Goal: Task Accomplishment & Management: Complete application form

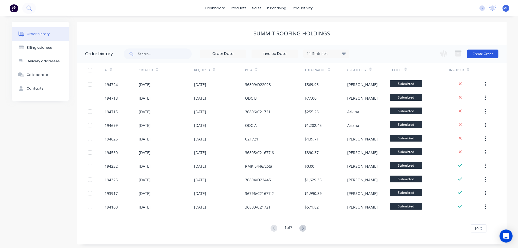
click at [484, 51] on button "Create Order" at bounding box center [483, 54] width 32 height 9
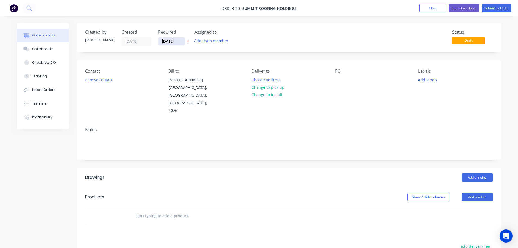
click at [169, 41] on input "[DATE]" at bounding box center [171, 41] width 27 height 8
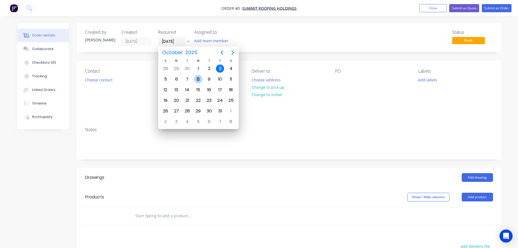
click at [198, 78] on div "8" at bounding box center [198, 79] width 8 height 8
type input "[DATE]"
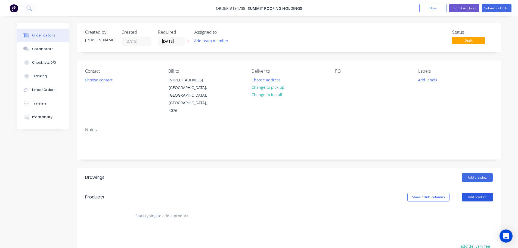
click at [478, 193] on button "Add product" at bounding box center [477, 197] width 31 height 9
click at [459, 207] on div "Product catalogue" at bounding box center [467, 211] width 42 height 8
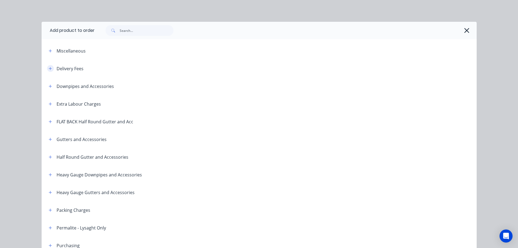
click at [49, 67] on icon "button" at bounding box center [50, 69] width 3 height 4
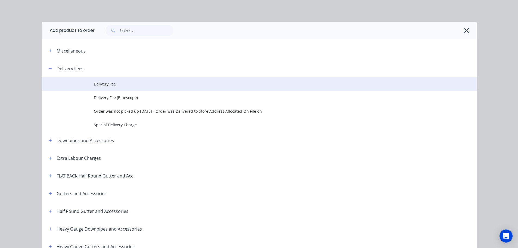
click at [108, 83] on span "Delivery Fee" at bounding box center [247, 84] width 306 height 6
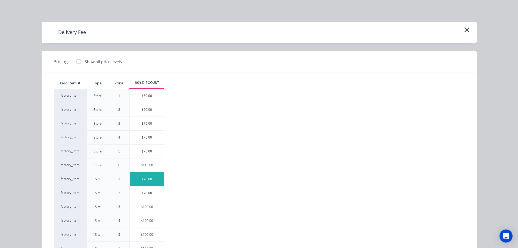
click at [147, 178] on div "$70.00" at bounding box center [147, 179] width 34 height 14
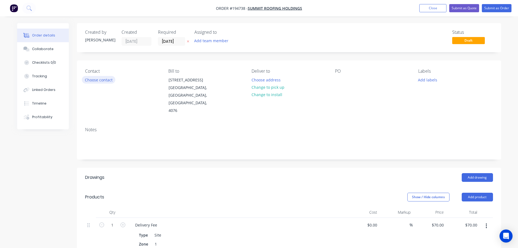
click at [100, 79] on button "Choose contact" at bounding box center [98, 79] width 33 height 7
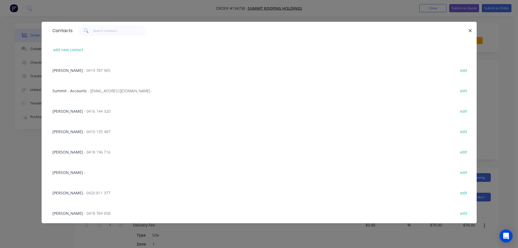
click at [88, 70] on span "- 0419 787 905" at bounding box center [97, 70] width 26 height 5
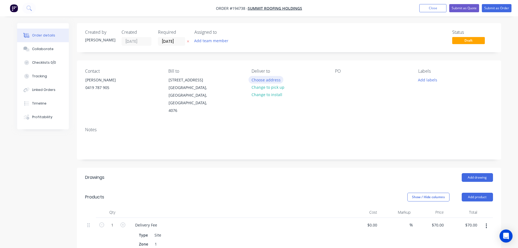
click at [272, 79] on button "Choose address" at bounding box center [266, 79] width 35 height 7
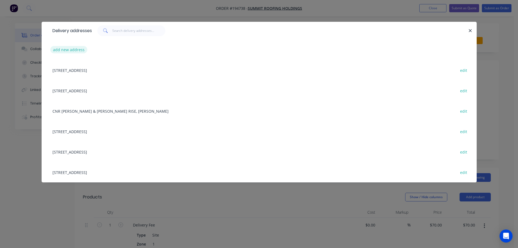
click at [66, 49] on button "add new address" at bounding box center [68, 49] width 37 height 7
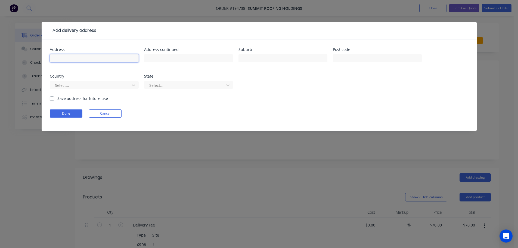
click at [87, 57] on input "text" at bounding box center [94, 58] width 89 height 8
type input "[STREET_ADDRESS]"
type input "Forestdale"
click button "Done" at bounding box center [66, 113] width 33 height 8
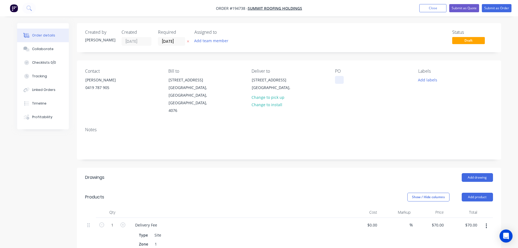
click at [339, 79] on div at bounding box center [339, 80] width 9 height 8
click at [473, 173] on button "Add drawing" at bounding box center [477, 177] width 31 height 9
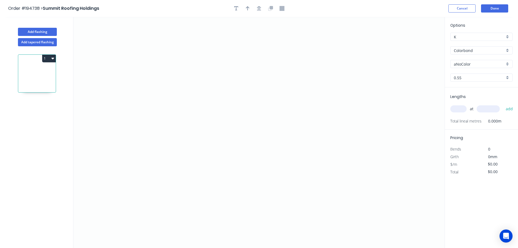
click at [468, 49] on input "Colorbond" at bounding box center [479, 51] width 51 height 6
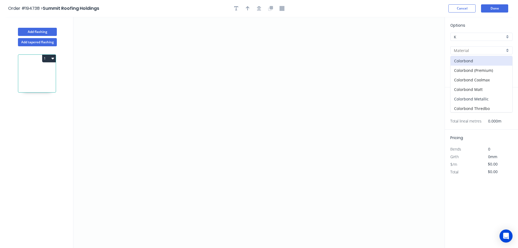
click at [467, 100] on div "Colorbond Metallic" at bounding box center [482, 99] width 62 height 10
type input "Colorbond Metallic"
type input "Aries"
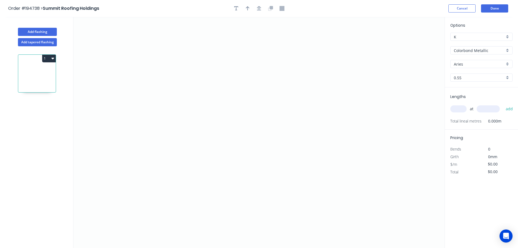
click at [457, 108] on input "text" at bounding box center [458, 108] width 16 height 7
type input "4"
type input "6500"
click at [503, 104] on button "add" at bounding box center [509, 108] width 13 height 9
type input "4"
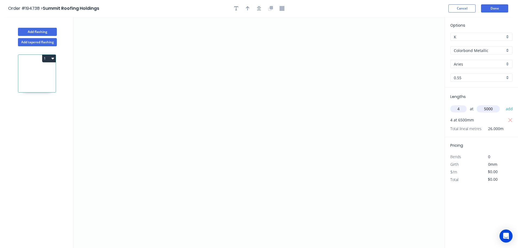
type input "5000"
click at [503, 104] on button "add" at bounding box center [509, 108] width 13 height 9
click at [183, 43] on icon "0" at bounding box center [258, 132] width 371 height 231
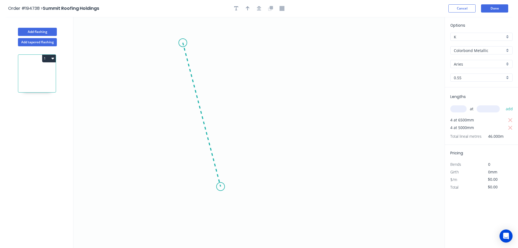
click at [221, 187] on icon "0" at bounding box center [258, 132] width 371 height 231
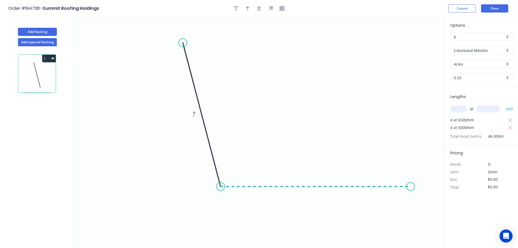
click at [411, 182] on icon "0 ?" at bounding box center [258, 132] width 371 height 231
click at [439, 214] on icon "0 ? ? ? º" at bounding box center [258, 132] width 371 height 231
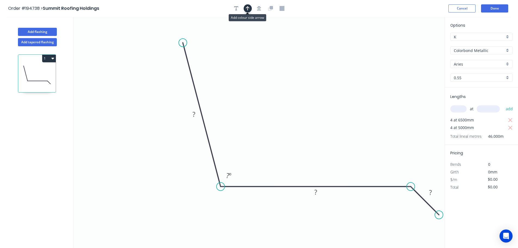
click at [249, 7] on icon "button" at bounding box center [248, 8] width 4 height 4
click at [418, 42] on icon at bounding box center [417, 37] width 5 height 17
drag, startPoint x: 418, startPoint y: 42, endPoint x: 293, endPoint y: 79, distance: 130.8
click at [309, 73] on icon at bounding box center [317, 65] width 16 height 16
click at [260, 7] on icon "button" at bounding box center [259, 8] width 4 height 5
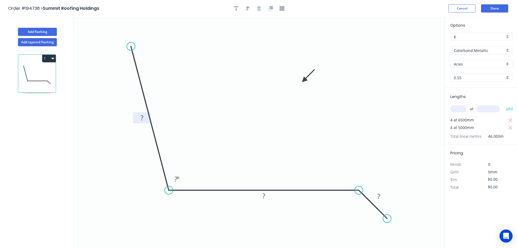
click at [141, 119] on tspan "?" at bounding box center [142, 117] width 3 height 9
click at [35, 32] on button "Add flashing" at bounding box center [37, 32] width 39 height 8
type input "$0.00"
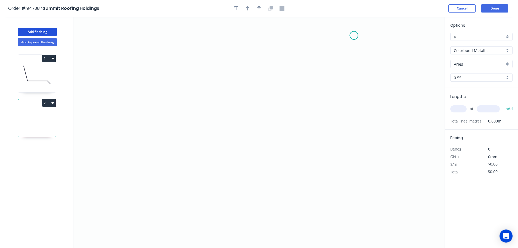
click at [354, 35] on icon "0" at bounding box center [258, 132] width 371 height 231
click at [350, 124] on icon "0" at bounding box center [258, 132] width 371 height 231
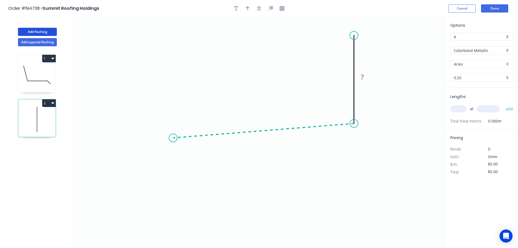
click at [173, 138] on icon "0 ?" at bounding box center [258, 132] width 371 height 231
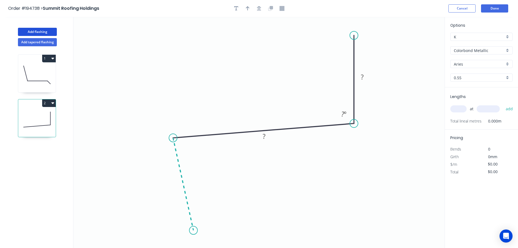
click at [193, 230] on icon "0 ? ? ? º" at bounding box center [258, 132] width 371 height 231
click at [167, 243] on icon "0 ? ? ? ? º ? º" at bounding box center [258, 132] width 371 height 231
click at [167, 243] on circle at bounding box center [167, 243] width 8 height 8
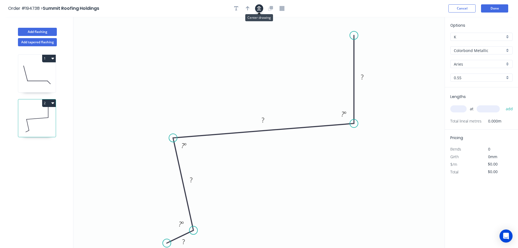
click at [260, 7] on icon "button" at bounding box center [259, 8] width 4 height 5
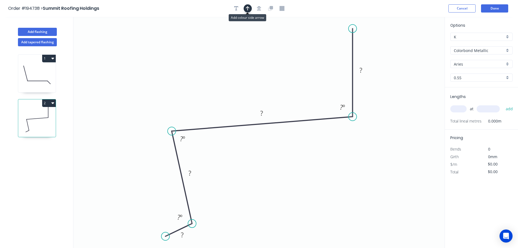
click at [247, 8] on icon "button" at bounding box center [248, 8] width 4 height 5
drag, startPoint x: 418, startPoint y: 42, endPoint x: 322, endPoint y: 166, distance: 156.4
click at [322, 165] on icon at bounding box center [322, 158] width 5 height 17
click at [322, 166] on icon at bounding box center [322, 158] width 5 height 17
click at [322, 166] on icon at bounding box center [327, 161] width 16 height 16
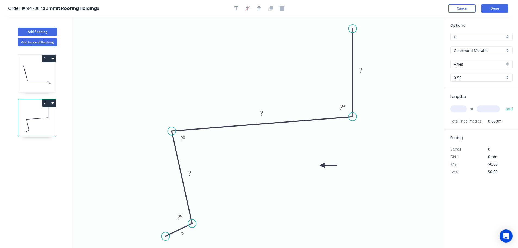
click at [322, 166] on icon at bounding box center [328, 165] width 17 height 5
click at [184, 235] on rect at bounding box center [182, 235] width 11 height 8
click at [458, 107] on input "text" at bounding box center [458, 108] width 16 height 7
type input "$32.06"
type input "1"
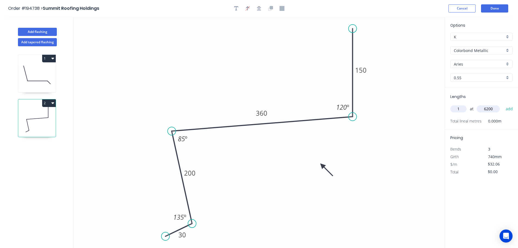
type input "6200"
click at [503, 104] on button "add" at bounding box center [509, 108] width 13 height 9
type input "$198.77"
click at [39, 31] on button "Add flashing" at bounding box center [37, 32] width 39 height 8
type input "$0.00"
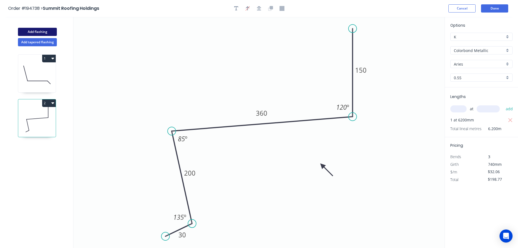
type input "$0.00"
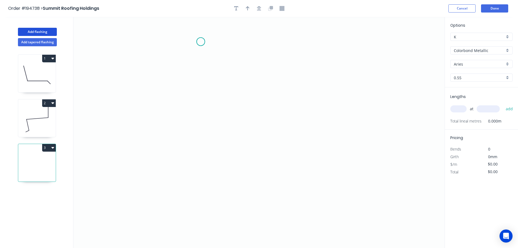
click at [201, 42] on icon "0" at bounding box center [258, 132] width 371 height 231
click at [199, 164] on icon "0" at bounding box center [258, 132] width 371 height 231
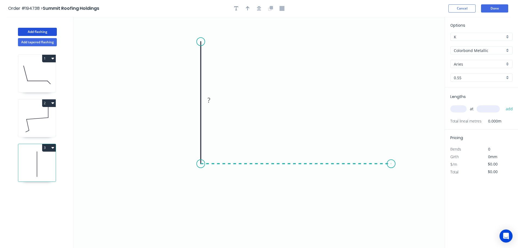
drag, startPoint x: 391, startPoint y: 160, endPoint x: 402, endPoint y: 165, distance: 11.8
click at [392, 160] on icon "0 ?" at bounding box center [258, 132] width 371 height 231
click at [417, 189] on icon "0 ? ?" at bounding box center [258, 132] width 371 height 231
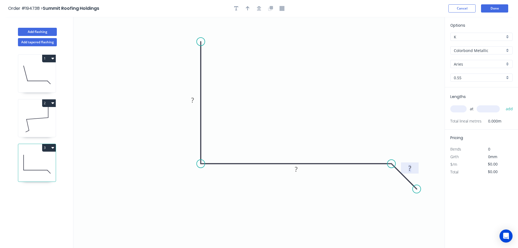
click at [409, 166] on tspan "?" at bounding box center [410, 167] width 3 height 9
click at [249, 7] on icon "button" at bounding box center [248, 8] width 4 height 5
type input "$24.48"
click at [417, 44] on icon at bounding box center [417, 37] width 5 height 17
drag, startPoint x: 417, startPoint y: 44, endPoint x: 292, endPoint y: 88, distance: 132.0
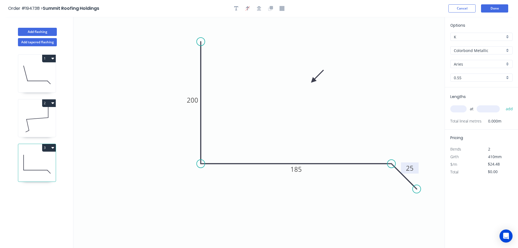
click at [310, 84] on icon at bounding box center [318, 77] width 16 height 16
click at [460, 107] on input "text" at bounding box center [458, 108] width 16 height 7
type input "1"
type input "5800"
click at [503, 104] on button "add" at bounding box center [509, 108] width 13 height 9
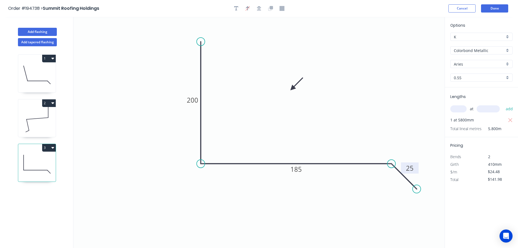
click at [50, 147] on button "3" at bounding box center [49, 148] width 14 height 8
click at [23, 162] on div "Duplicate" at bounding box center [30, 161] width 42 height 8
type input "$0.00"
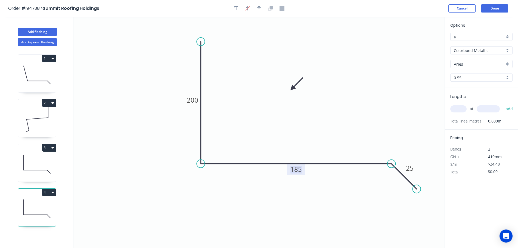
click at [298, 170] on tspan "185" at bounding box center [296, 169] width 11 height 9
click at [459, 106] on input "text" at bounding box center [458, 108] width 16 height 7
type input "$17.67"
type input "1"
type input "5800"
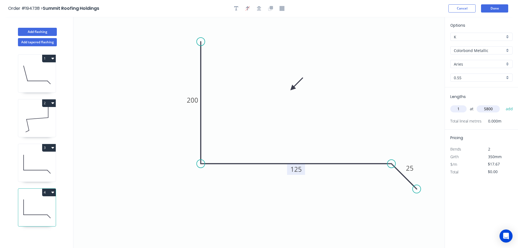
click at [503, 104] on button "add" at bounding box center [509, 108] width 13 height 9
click at [43, 194] on button "4" at bounding box center [49, 193] width 14 height 8
click at [14, 205] on div "Duplicate" at bounding box center [30, 206] width 42 height 8
type input "$0.00"
click at [195, 99] on tspan "200" at bounding box center [192, 99] width 11 height 9
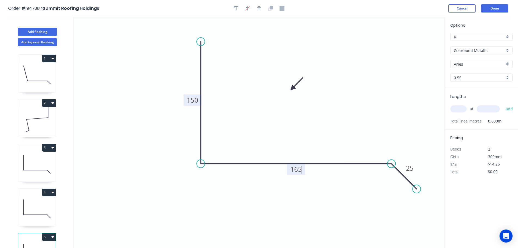
click at [464, 106] on input "text" at bounding box center [458, 108] width 16 height 7
type input "$17.67"
type input "1"
type input "6000"
click at [503, 104] on button "add" at bounding box center [509, 108] width 13 height 9
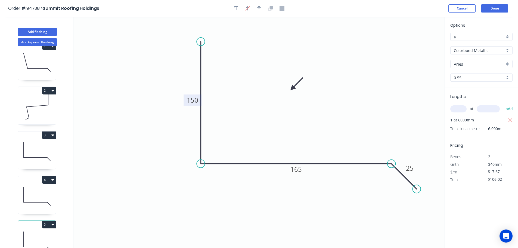
scroll to position [24, 0]
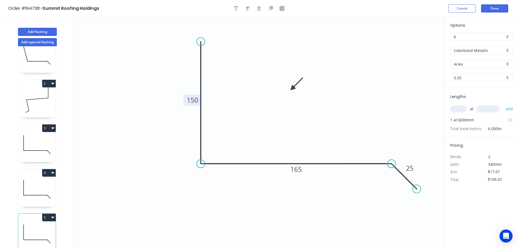
drag, startPoint x: 51, startPoint y: 214, endPoint x: 44, endPoint y: 216, distance: 7.5
click at [50, 214] on button "5" at bounding box center [49, 218] width 14 height 8
click at [23, 227] on div "Duplicate" at bounding box center [30, 231] width 42 height 8
type input "$0.00"
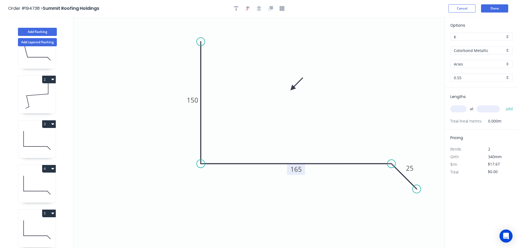
click at [299, 169] on tspan "165" at bounding box center [296, 169] width 11 height 9
click at [459, 107] on input "text" at bounding box center [458, 108] width 16 height 7
type input "$14.26"
type input "1"
type input "6000"
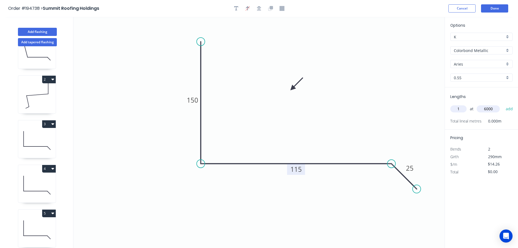
click at [503, 104] on button "add" at bounding box center [509, 108] width 13 height 9
type input "$85.56"
click at [38, 29] on button "Add flashing" at bounding box center [37, 32] width 39 height 8
type input "$0.00"
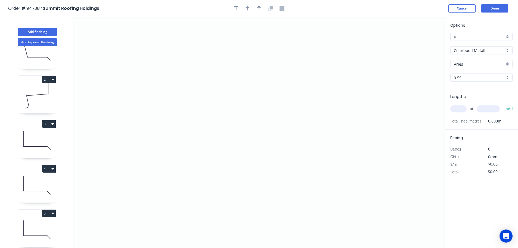
click at [462, 62] on input "Aries" at bounding box center [479, 64] width 51 height 6
click at [461, 121] on div "[PERSON_NAME]" at bounding box center [482, 121] width 62 height 10
type input "[PERSON_NAME]"
click at [461, 107] on input "text" at bounding box center [458, 108] width 16 height 7
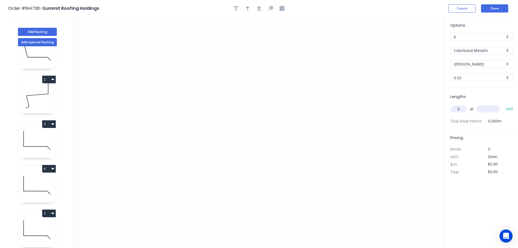
type input "2"
type input "5000"
click at [503, 104] on button "add" at bounding box center [509, 108] width 13 height 9
type input "3"
type input "4500"
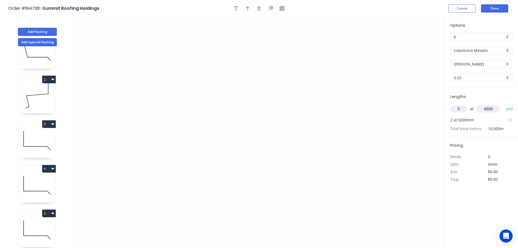
click at [503, 104] on button "add" at bounding box center [509, 108] width 13 height 9
click at [354, 42] on icon "0" at bounding box center [258, 132] width 371 height 231
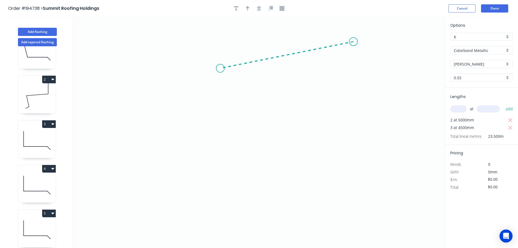
click at [220, 68] on icon "0" at bounding box center [258, 132] width 371 height 231
click at [221, 132] on icon "0 ?" at bounding box center [258, 132] width 371 height 231
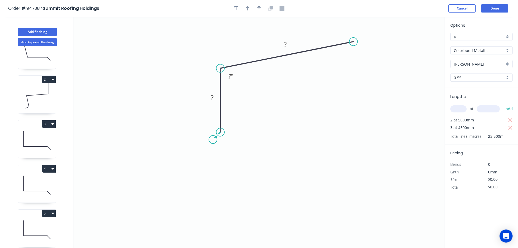
click at [213, 140] on icon "0 ? ? ? º" at bounding box center [258, 132] width 371 height 231
click at [211, 180] on icon "0 ? ? ? ? º" at bounding box center [258, 132] width 371 height 231
click at [221, 188] on icon "0 ? ? ? ? ? º" at bounding box center [258, 132] width 371 height 231
click at [218, 224] on icon "0 ? ? ? ? ? ? º" at bounding box center [258, 132] width 371 height 231
click at [211, 234] on icon "0 ? ? ? ? ? ? ? º" at bounding box center [258, 132] width 371 height 231
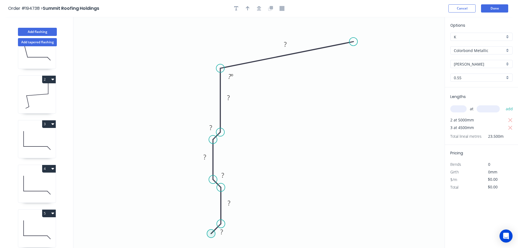
click at [210, 233] on circle at bounding box center [211, 233] width 8 height 8
click at [221, 245] on icon "0 ? ? ? ? ? ? ? ? º" at bounding box center [258, 132] width 371 height 231
click at [260, 10] on icon "button" at bounding box center [259, 8] width 4 height 4
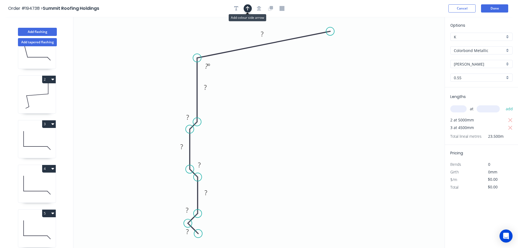
click at [248, 8] on icon "button" at bounding box center [248, 8] width 4 height 5
drag, startPoint x: 418, startPoint y: 42, endPoint x: 159, endPoint y: 59, distance: 259.8
click at [159, 59] on icon at bounding box center [158, 52] width 5 height 17
click at [189, 232] on rect at bounding box center [187, 232] width 11 height 8
click at [206, 193] on tspan "?" at bounding box center [206, 192] width 3 height 9
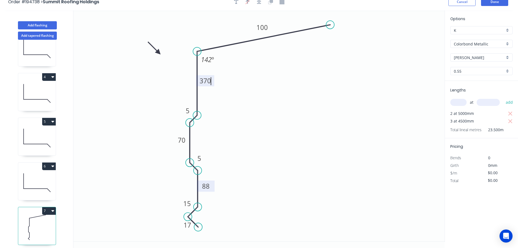
scroll to position [10, 0]
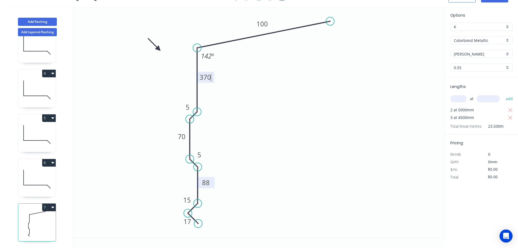
click at [48, 203] on button "7" at bounding box center [49, 207] width 14 height 8
type input "$35.08"
click at [19, 217] on div "Duplicate" at bounding box center [30, 221] width 42 height 8
type input "$0.00"
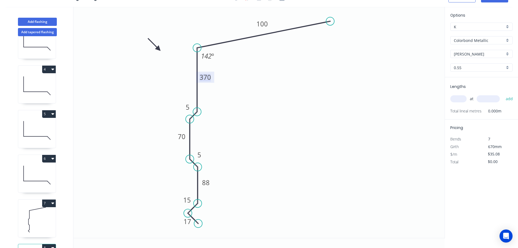
click at [207, 76] on tspan "370" at bounding box center [205, 77] width 11 height 9
click at [455, 99] on input "text" at bounding box center [458, 98] width 16 height 7
type input "1"
type input "5700"
click at [503, 94] on button "add" at bounding box center [509, 98] width 13 height 9
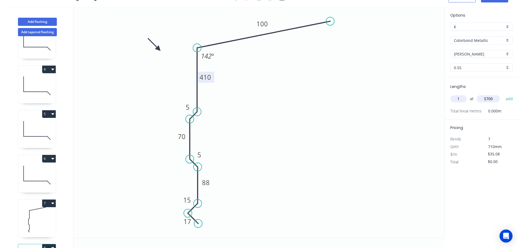
type input "$199.96"
click at [40, 21] on button "Add flashing" at bounding box center [37, 22] width 39 height 8
type input "$0.00"
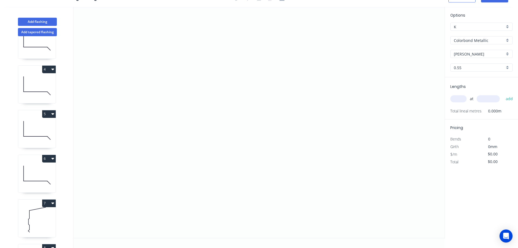
click at [475, 40] on input "Colorbond Metallic" at bounding box center [479, 41] width 51 height 6
click at [464, 87] on div "Zincalume" at bounding box center [482, 88] width 62 height 10
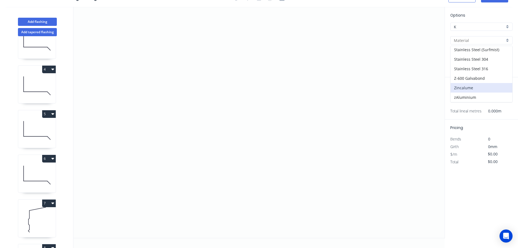
type input "Zincalume"
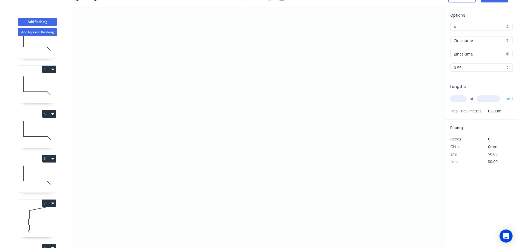
click at [459, 98] on input "text" at bounding box center [458, 98] width 16 height 7
type input "1"
type input "50"
click at [503, 94] on button "add" at bounding box center [509, 98] width 13 height 9
click at [144, 170] on icon "0" at bounding box center [258, 122] width 371 height 231
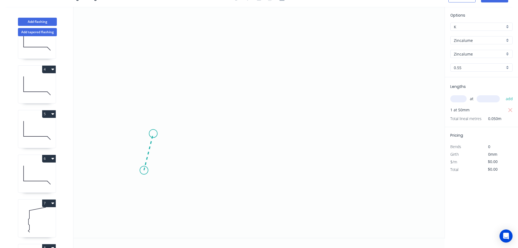
click at [153, 134] on icon "0" at bounding box center [258, 122] width 371 height 231
click at [202, 82] on icon "0 ?" at bounding box center [258, 122] width 371 height 231
click at [285, 50] on icon "0 ? ? ? º" at bounding box center [258, 122] width 371 height 231
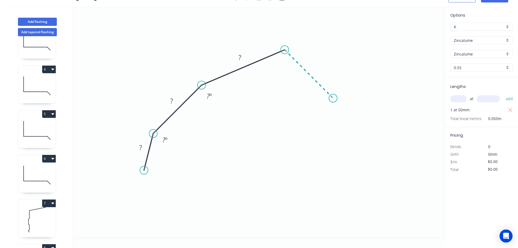
click at [333, 96] on icon "0 ? ? ? ? º ? º" at bounding box center [258, 122] width 371 height 231
click at [367, 163] on icon "0 ? ? ? ? ? º ? º ? º" at bounding box center [258, 122] width 371 height 231
click at [355, 191] on icon "0 ? ? ? ? ? ? º ? º ? º ? º" at bounding box center [258, 122] width 371 height 231
click at [355, 191] on circle at bounding box center [355, 191] width 8 height 8
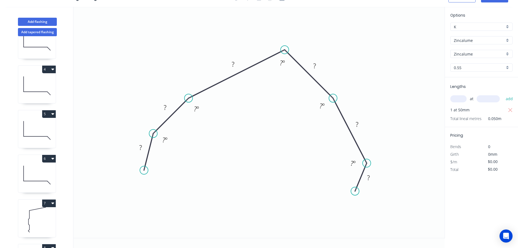
drag, startPoint x: 200, startPoint y: 84, endPoint x: 189, endPoint y: 96, distance: 16.4
click at [189, 96] on circle at bounding box center [188, 98] width 8 height 8
drag, startPoint x: 332, startPoint y: 96, endPoint x: 325, endPoint y: 101, distance: 8.2
click at [325, 101] on circle at bounding box center [325, 101] width 8 height 8
drag, startPoint x: 325, startPoint y: 100, endPoint x: 333, endPoint y: 115, distance: 16.5
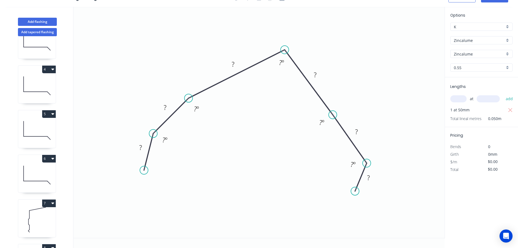
click at [333, 115] on circle at bounding box center [333, 115] width 8 height 8
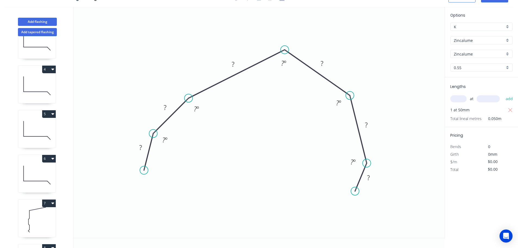
drag, startPoint x: 332, startPoint y: 114, endPoint x: 350, endPoint y: 95, distance: 25.4
click at [350, 95] on circle at bounding box center [350, 95] width 8 height 8
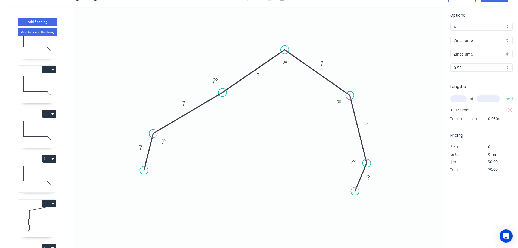
drag, startPoint x: 189, startPoint y: 99, endPoint x: 223, endPoint y: 92, distance: 33.8
click at [223, 92] on circle at bounding box center [222, 92] width 8 height 8
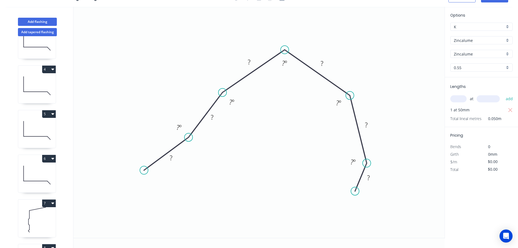
drag, startPoint x: 152, startPoint y: 132, endPoint x: 189, endPoint y: 137, distance: 36.6
click at [189, 137] on circle at bounding box center [188, 137] width 8 height 8
drag, startPoint x: 174, startPoint y: 183, endPoint x: 183, endPoint y: 181, distance: 9.5
click at [183, 181] on circle at bounding box center [183, 181] width 8 height 8
drag, startPoint x: 369, startPoint y: 153, endPoint x: 363, endPoint y: 143, distance: 11.5
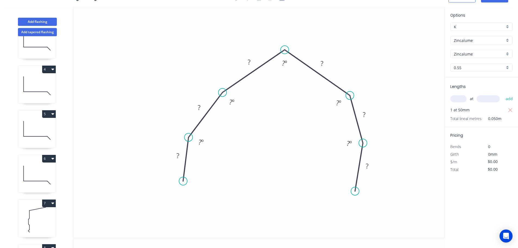
click at [363, 143] on circle at bounding box center [363, 143] width 8 height 8
drag, startPoint x: 364, startPoint y: 181, endPoint x: 356, endPoint y: 183, distance: 8.3
click at [356, 183] on circle at bounding box center [356, 183] width 8 height 8
click at [177, 155] on tspan "?" at bounding box center [178, 155] width 3 height 9
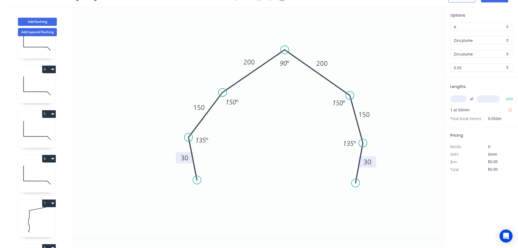
drag, startPoint x: 184, startPoint y: 179, endPoint x: 197, endPoint y: 180, distance: 12.6
click at [197, 180] on circle at bounding box center [197, 180] width 8 height 8
type input "$18.98"
click at [198, 182] on circle at bounding box center [198, 182] width 8 height 8
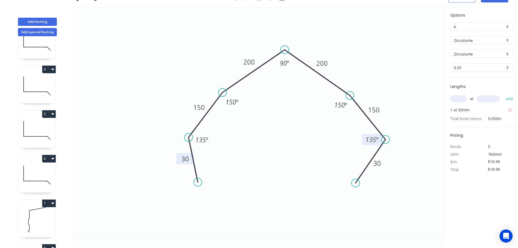
drag, startPoint x: 364, startPoint y: 143, endPoint x: 373, endPoint y: 141, distance: 9.3
click at [385, 140] on circle at bounding box center [385, 139] width 8 height 8
drag, startPoint x: 358, startPoint y: 185, endPoint x: 374, endPoint y: 180, distance: 17.0
click at [374, 180] on circle at bounding box center [374, 180] width 8 height 8
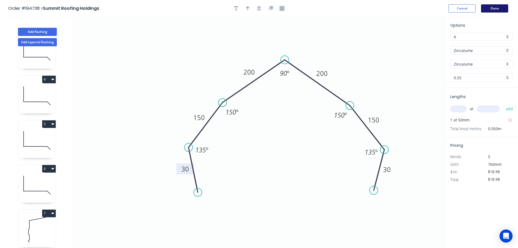
click at [493, 6] on button "Done" at bounding box center [494, 8] width 27 height 8
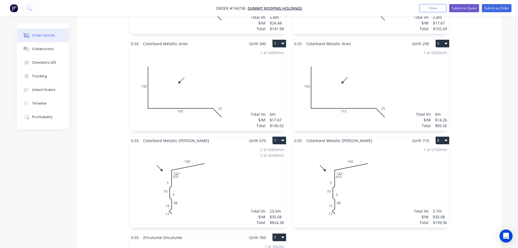
scroll to position [354, 0]
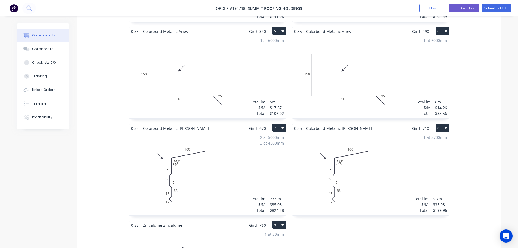
click at [205, 154] on div "2 at 5000mm 3 at 4500mm Total lm $/M Total 23.5m $35.08 $824.38" at bounding box center [207, 173] width 157 height 83
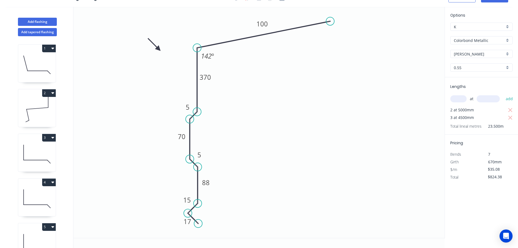
scroll to position [10, 0]
click at [217, 54] on icon "0 17 15 88 5 70 5 370 100 142 º" at bounding box center [258, 122] width 371 height 231
drag, startPoint x: 217, startPoint y: 54, endPoint x: 194, endPoint y: 34, distance: 30.3
click at [194, 34] on rect at bounding box center [185, 35] width 20 height 11
drag, startPoint x: 159, startPoint y: 49, endPoint x: 126, endPoint y: 64, distance: 36.9
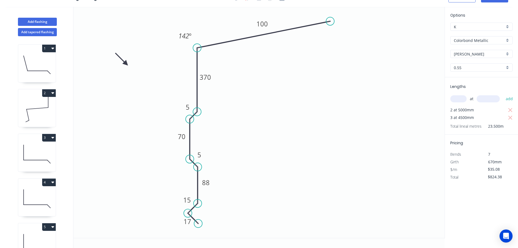
click at [126, 64] on icon at bounding box center [122, 59] width 16 height 16
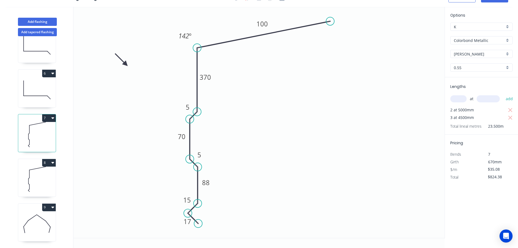
scroll to position [202, 0]
click at [32, 174] on icon at bounding box center [37, 179] width 38 height 35
type input "$199.96"
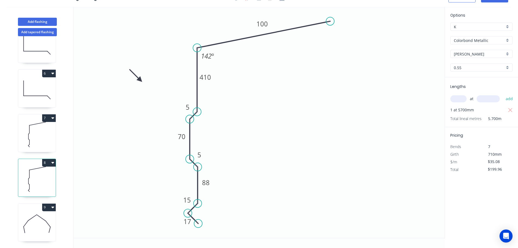
drag, startPoint x: 157, startPoint y: 48, endPoint x: 143, endPoint y: 82, distance: 36.6
click at [143, 83] on icon at bounding box center [136, 75] width 16 height 16
drag, startPoint x: 215, startPoint y: 58, endPoint x: 187, endPoint y: 38, distance: 34.7
click at [187, 38] on rect at bounding box center [180, 35] width 20 height 11
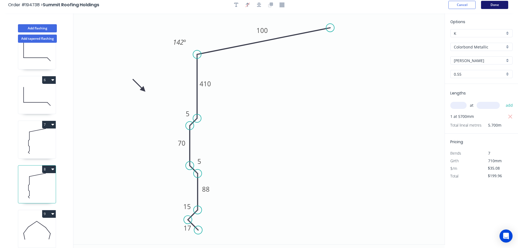
scroll to position [0, 0]
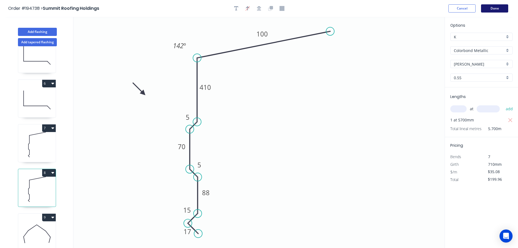
click at [500, 9] on button "Done" at bounding box center [494, 8] width 27 height 8
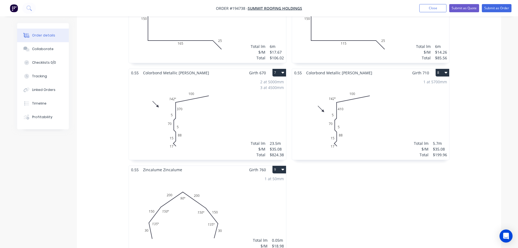
scroll to position [435, 0]
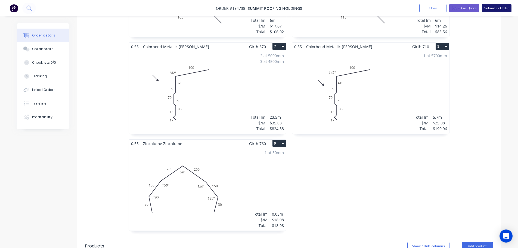
click at [498, 6] on button "Submit as Order" at bounding box center [497, 8] width 30 height 8
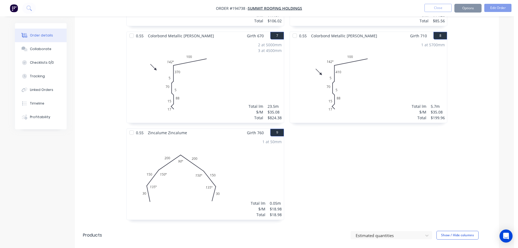
scroll to position [0, 0]
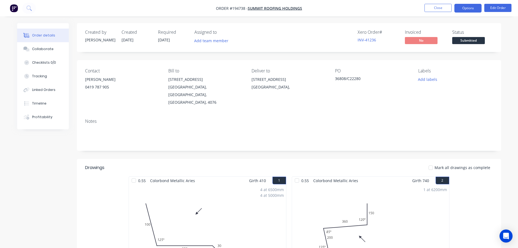
click at [467, 7] on button "Options" at bounding box center [468, 8] width 27 height 9
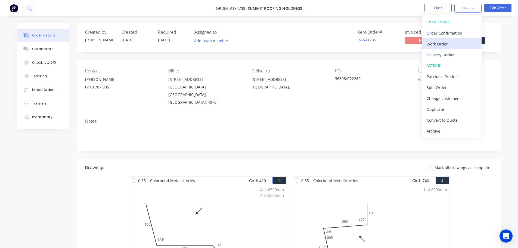
click at [435, 45] on div "Work Order" at bounding box center [452, 44] width 50 height 8
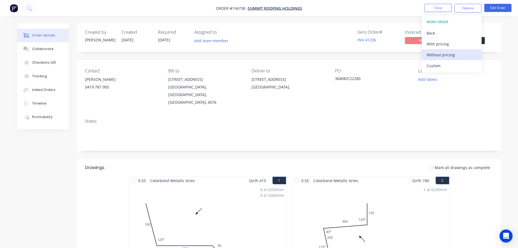
click at [435, 56] on div "Without pricing" at bounding box center [452, 55] width 50 height 8
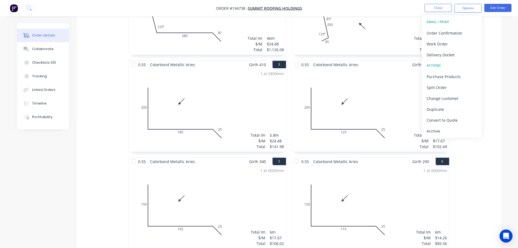
scroll to position [232, 0]
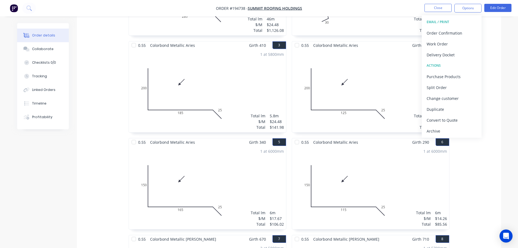
click at [466, 163] on div "0.55 Colorbond Metallic Aries Girth 410 1 0 100 280 30 125 º 0 100 280 30 125 º…" at bounding box center [289, 186] width 424 height 484
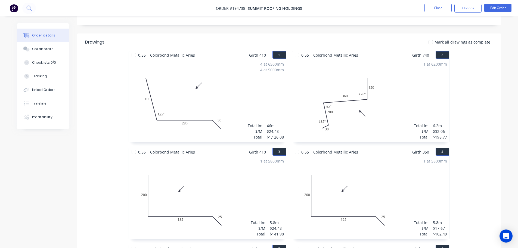
scroll to position [42, 0]
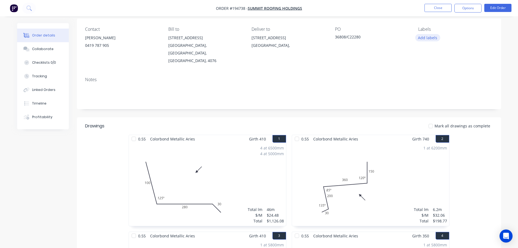
click at [428, 37] on button "Add labels" at bounding box center [427, 37] width 25 height 7
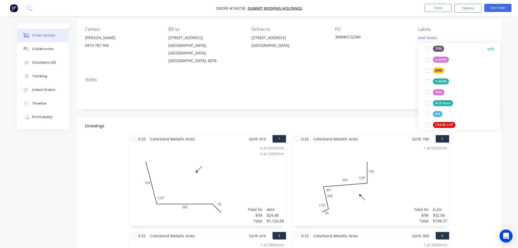
scroll to position [218, 0]
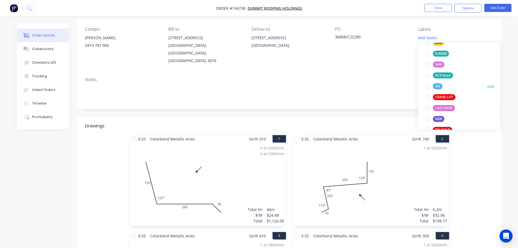
click at [428, 85] on div at bounding box center [428, 86] width 11 height 11
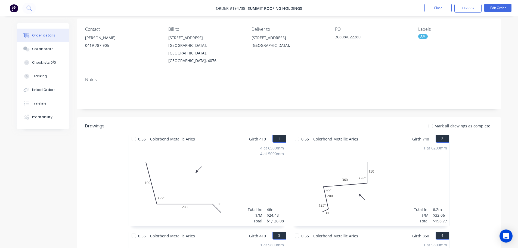
click at [399, 77] on div "Notes" at bounding box center [289, 79] width 408 height 5
click at [440, 9] on button "Close" at bounding box center [438, 8] width 27 height 8
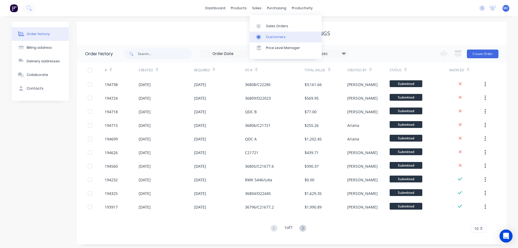
click at [273, 36] on div "Customers" at bounding box center [276, 37] width 20 height 5
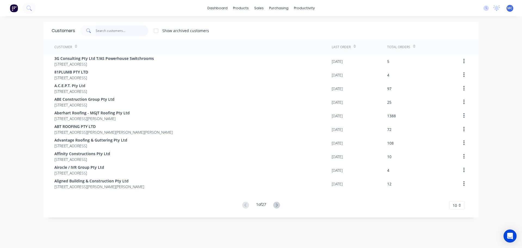
click at [102, 30] on input "text" at bounding box center [122, 30] width 53 height 11
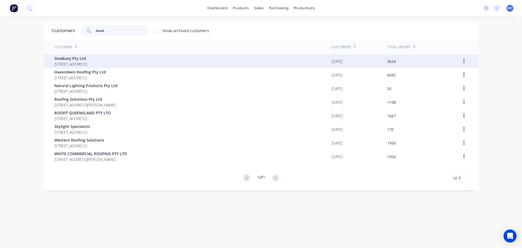
type input "dowb"
click at [70, 58] on span "Dowbury Pty Ltd" at bounding box center [70, 58] width 33 height 6
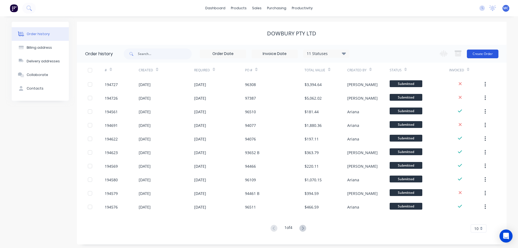
click at [481, 53] on button "Create Order" at bounding box center [483, 54] width 32 height 9
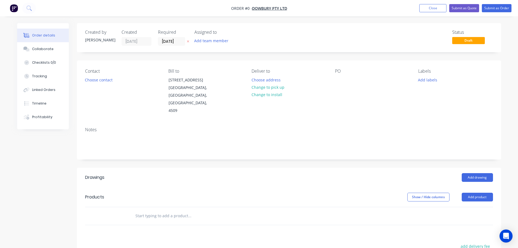
click at [170, 38] on label "[DATE]" at bounding box center [171, 41] width 27 height 9
click at [170, 38] on input "[DATE]" at bounding box center [171, 41] width 27 height 8
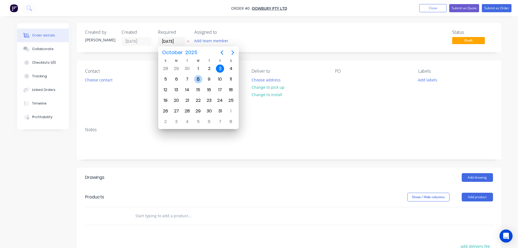
click at [199, 79] on div "8" at bounding box center [198, 79] width 8 height 8
type input "[DATE]"
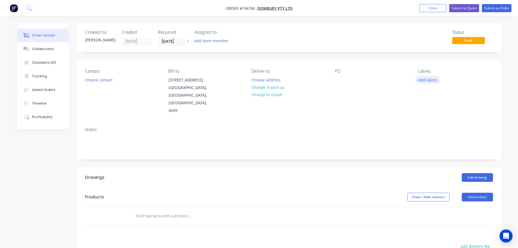
click at [428, 80] on button "Add labels" at bounding box center [427, 79] width 25 height 7
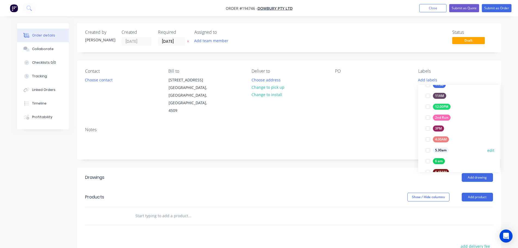
click at [426, 150] on div at bounding box center [428, 150] width 11 height 11
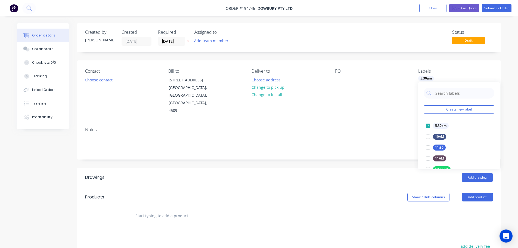
drag, startPoint x: 378, startPoint y: 123, endPoint x: 375, endPoint y: 121, distance: 3.7
click at [377, 127] on div "Notes" at bounding box center [289, 129] width 408 height 5
click at [98, 79] on button "Choose contact" at bounding box center [98, 79] width 33 height 7
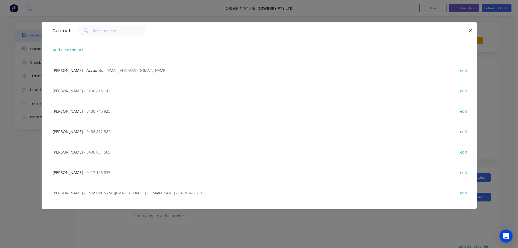
click at [101, 90] on span "- 0430 418 142" at bounding box center [97, 90] width 26 height 5
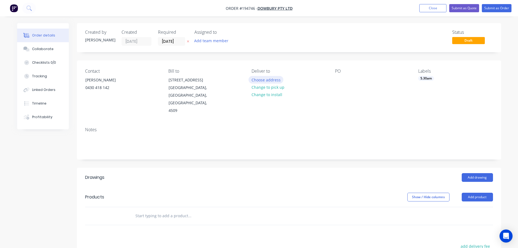
click at [265, 79] on button "Choose address" at bounding box center [266, 79] width 35 height 7
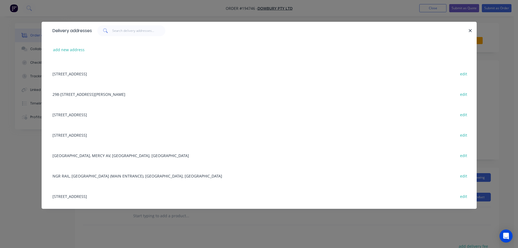
scroll to position [82, 0]
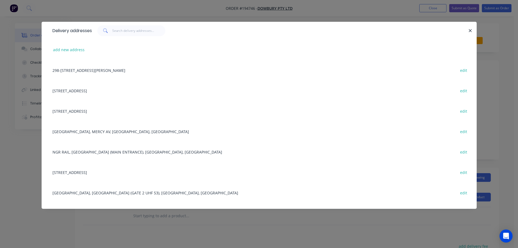
click at [121, 132] on div "[GEOGRAPHIC_DATA], MERCY AV, [GEOGRAPHIC_DATA], [GEOGRAPHIC_DATA] edit" at bounding box center [259, 131] width 419 height 20
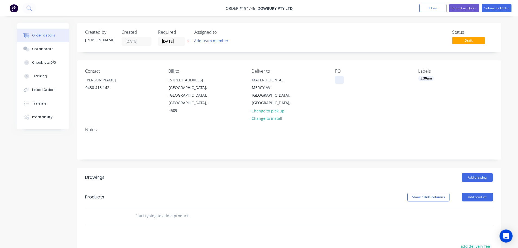
click at [341, 79] on div at bounding box center [339, 80] width 9 height 8
click at [482, 173] on button "Add drawing" at bounding box center [477, 177] width 31 height 9
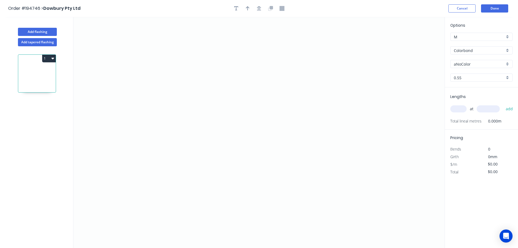
click at [461, 51] on input "Colorbond" at bounding box center [479, 51] width 51 height 6
click at [460, 98] on div "Zincalume" at bounding box center [482, 98] width 62 height 10
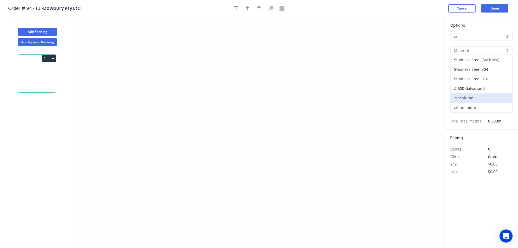
type input "Zincalume"
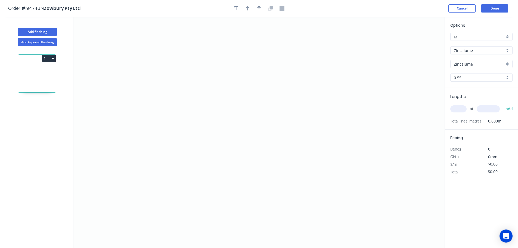
click at [459, 108] on input "text" at bounding box center [458, 108] width 16 height 7
type input "1"
type input "1000"
click at [503, 104] on button "add" at bounding box center [509, 108] width 13 height 9
drag, startPoint x: 189, startPoint y: 185, endPoint x: 184, endPoint y: 128, distance: 56.8
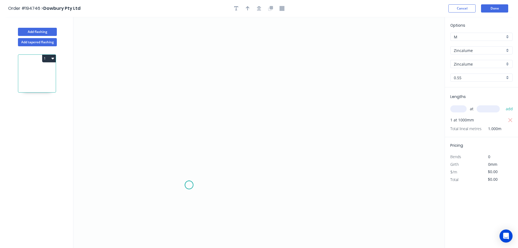
click at [189, 184] on icon "0" at bounding box center [258, 132] width 371 height 231
click at [184, 59] on icon "0" at bounding box center [258, 132] width 371 height 231
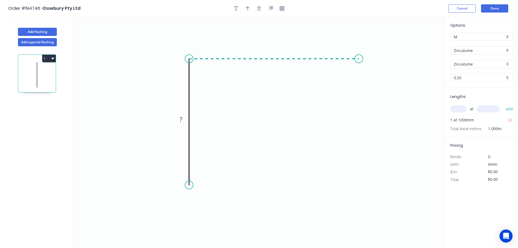
click at [359, 63] on icon "0 ?" at bounding box center [258, 132] width 371 height 231
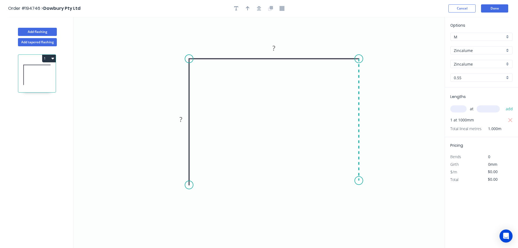
click at [352, 181] on icon "0 ? ?" at bounding box center [258, 132] width 371 height 231
click at [368, 116] on tspan "?" at bounding box center [367, 117] width 3 height 9
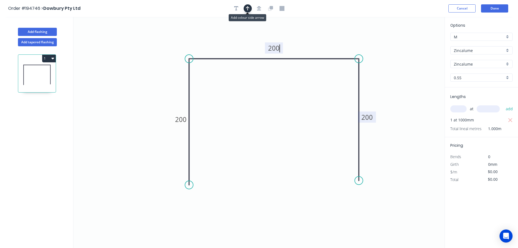
click at [245, 11] on button "button" at bounding box center [248, 8] width 8 height 8
type input "$12.89"
click at [416, 43] on icon at bounding box center [417, 37] width 5 height 17
drag, startPoint x: 416, startPoint y: 43, endPoint x: 415, endPoint y: 52, distance: 9.3
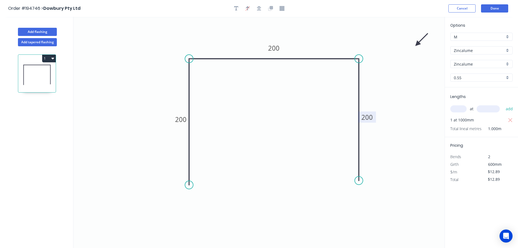
click at [407, 65] on icon "0 200 200 200" at bounding box center [258, 132] width 371 height 231
drag, startPoint x: 418, startPoint y: 42, endPoint x: 393, endPoint y: 74, distance: 40.7
click at [394, 71] on icon at bounding box center [402, 63] width 16 height 16
drag, startPoint x: 34, startPoint y: 30, endPoint x: 31, endPoint y: 38, distance: 8.0
click at [34, 30] on button "Add flashing" at bounding box center [37, 32] width 39 height 8
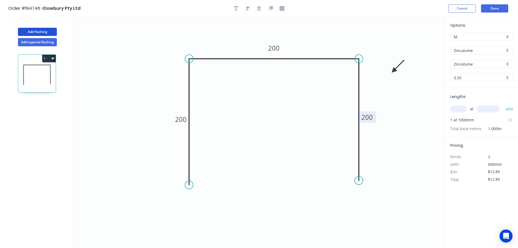
type input "$0.00"
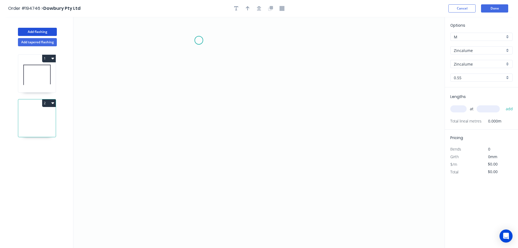
click at [199, 40] on icon "0" at bounding box center [258, 132] width 371 height 231
click at [203, 189] on icon "0" at bounding box center [258, 132] width 371 height 231
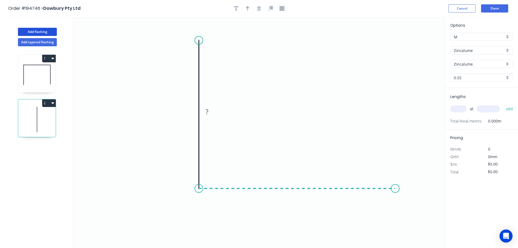
click at [397, 185] on icon "0 ?" at bounding box center [258, 132] width 371 height 231
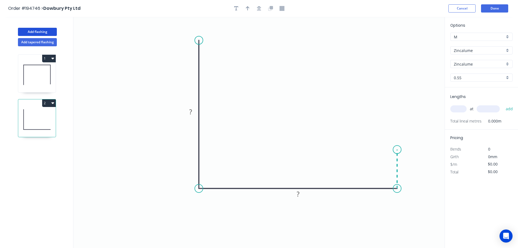
click at [397, 150] on icon at bounding box center [397, 168] width 0 height 39
click at [408, 164] on rect at bounding box center [405, 167] width 11 height 8
click at [458, 110] on input "text" at bounding box center [458, 108] width 16 height 7
type input "$12.89"
type input "1"
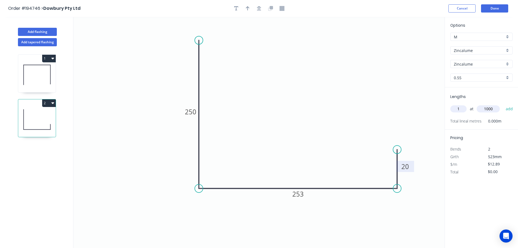
type input "1000"
click at [503, 104] on button "add" at bounding box center [509, 108] width 13 height 9
click at [248, 10] on icon "button" at bounding box center [248, 8] width 4 height 4
drag, startPoint x: 417, startPoint y: 43, endPoint x: 154, endPoint y: 68, distance: 264.8
click at [154, 68] on icon at bounding box center [152, 61] width 5 height 17
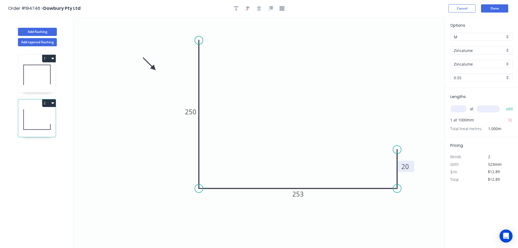
click at [38, 71] on icon at bounding box center [37, 74] width 38 height 35
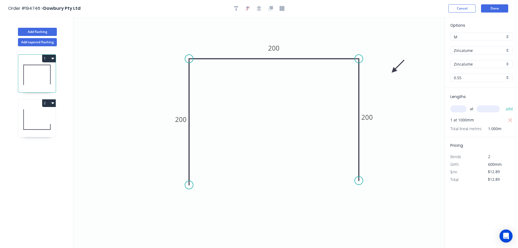
click at [46, 57] on button "1" at bounding box center [49, 59] width 14 height 8
click at [23, 72] on div "Duplicate" at bounding box center [30, 72] width 42 height 8
type input "$0.00"
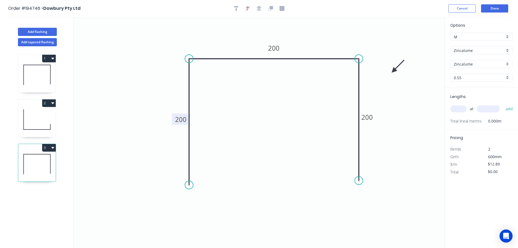
click at [182, 121] on tspan "200" at bounding box center [180, 119] width 11 height 9
click at [460, 110] on input "text" at bounding box center [458, 108] width 16 height 7
type input "$11.35"
type input "2"
type input "1000"
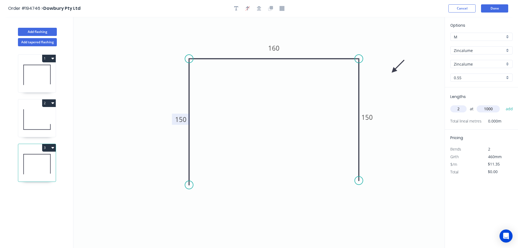
click at [503, 104] on button "add" at bounding box center [509, 108] width 13 height 9
type input "$22.70"
click at [42, 162] on icon at bounding box center [37, 164] width 38 height 35
click at [51, 147] on button "3" at bounding box center [49, 148] width 14 height 8
click at [39, 76] on icon at bounding box center [37, 74] width 38 height 35
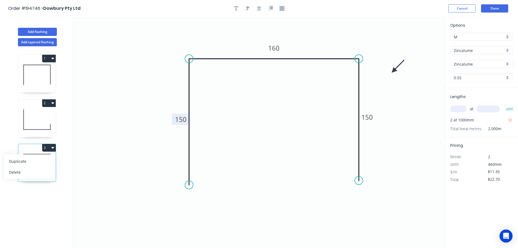
type input "$12.89"
click at [51, 58] on button "1" at bounding box center [49, 59] width 14 height 8
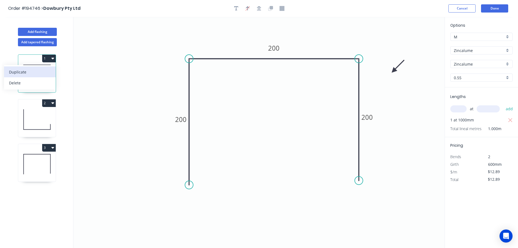
click at [30, 72] on div "Duplicate" at bounding box center [30, 72] width 42 height 8
type input "$0.00"
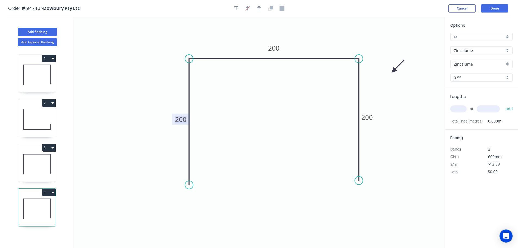
click at [182, 121] on tspan "200" at bounding box center [180, 119] width 11 height 9
click at [458, 108] on input "text" at bounding box center [458, 108] width 16 height 7
type input "1"
type input "3200"
click at [503, 104] on button "add" at bounding box center [509, 108] width 13 height 9
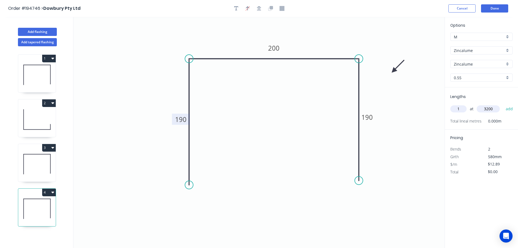
type input "$41.25"
click at [29, 29] on button "Add flashing" at bounding box center [37, 32] width 39 height 8
type input "$0.00"
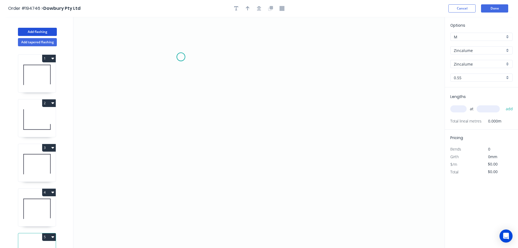
click at [181, 57] on icon "0" at bounding box center [258, 132] width 371 height 231
click at [372, 53] on icon "0" at bounding box center [258, 132] width 371 height 231
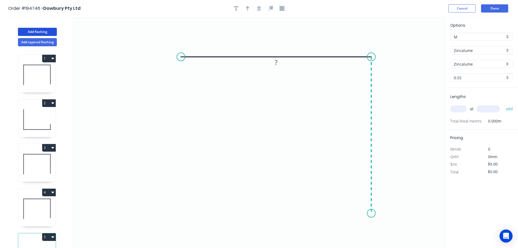
click at [374, 213] on icon "0 ?" at bounding box center [258, 132] width 371 height 231
click at [374, 213] on circle at bounding box center [372, 213] width 8 height 8
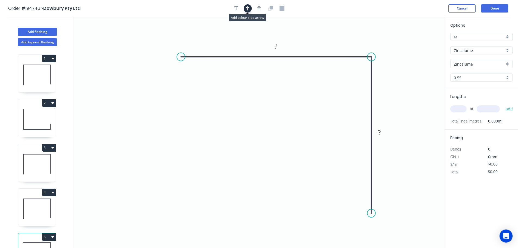
click at [249, 6] on icon "button" at bounding box center [248, 8] width 4 height 5
click at [418, 45] on icon at bounding box center [417, 37] width 5 height 17
drag, startPoint x: 418, startPoint y: 45, endPoint x: 393, endPoint y: 86, distance: 47.8
click at [400, 85] on icon at bounding box center [408, 77] width 16 height 16
click at [278, 45] on rect at bounding box center [276, 47] width 11 height 8
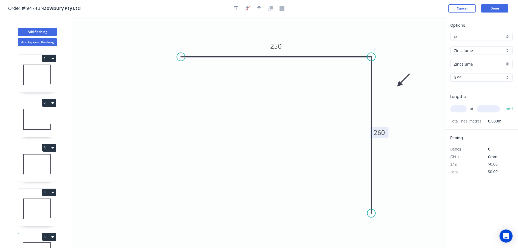
click at [456, 107] on input "text" at bounding box center [458, 108] width 16 height 7
type input "$12.21"
type input "1"
type input "1000"
click at [503, 104] on button "add" at bounding box center [509, 108] width 13 height 9
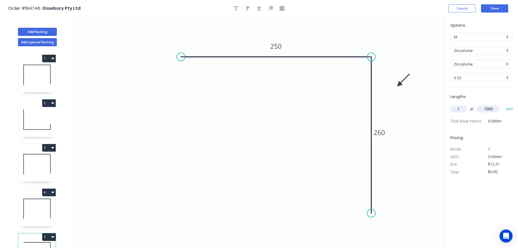
type input "$12.21"
click at [497, 9] on button "Done" at bounding box center [494, 8] width 27 height 8
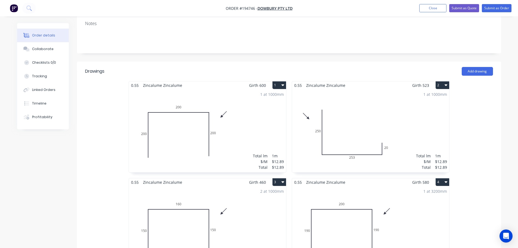
scroll to position [109, 0]
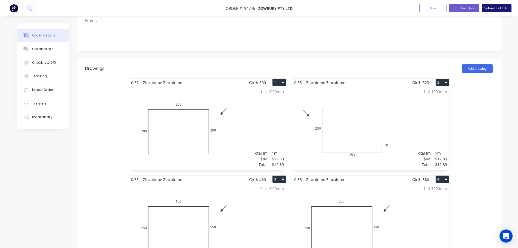
click at [493, 10] on button "Submit as Order" at bounding box center [497, 8] width 30 height 8
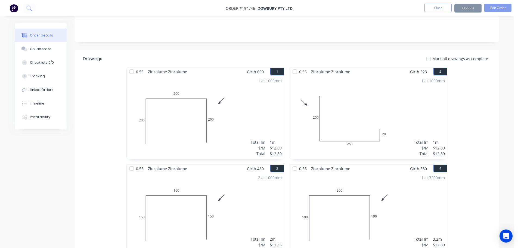
scroll to position [0, 0]
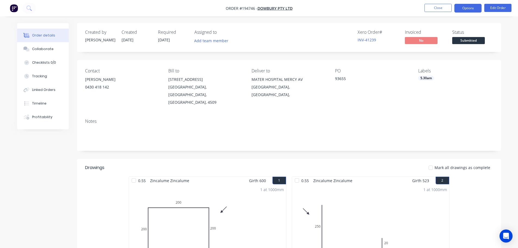
click at [474, 7] on button "Options" at bounding box center [468, 8] width 27 height 9
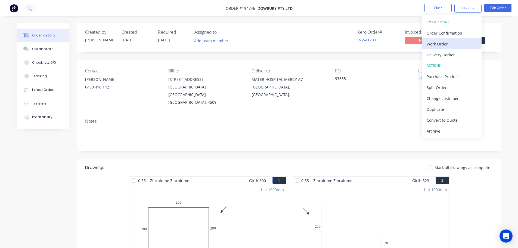
click at [434, 47] on div "Work Order" at bounding box center [452, 44] width 50 height 8
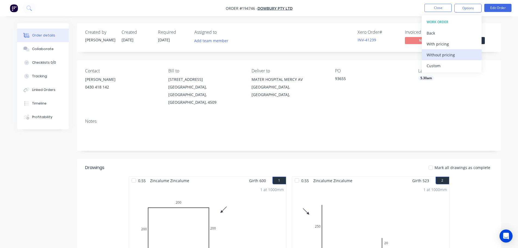
click at [435, 55] on div "Without pricing" at bounding box center [452, 55] width 50 height 8
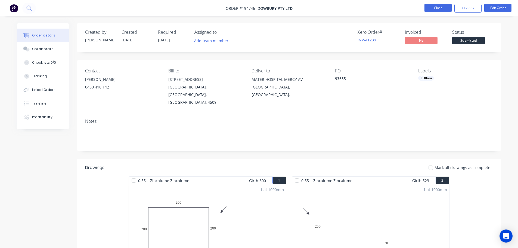
click at [439, 7] on button "Close" at bounding box center [438, 8] width 27 height 8
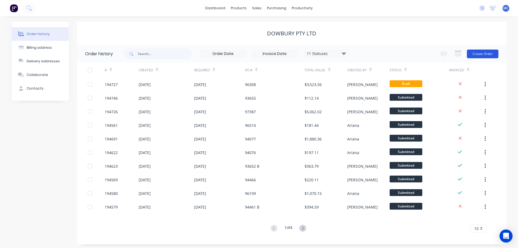
click at [481, 55] on button "Create Order" at bounding box center [483, 54] width 32 height 9
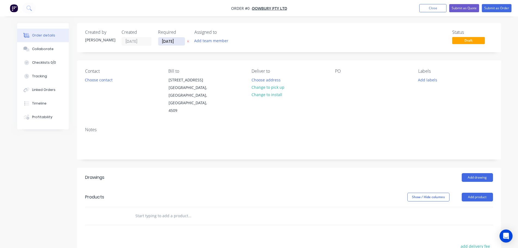
click at [168, 43] on input "[DATE]" at bounding box center [171, 41] width 27 height 8
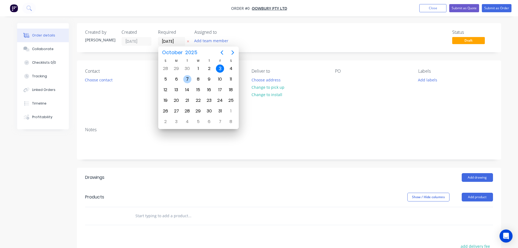
click at [187, 78] on div "7" at bounding box center [187, 79] width 8 height 8
type input "[DATE]"
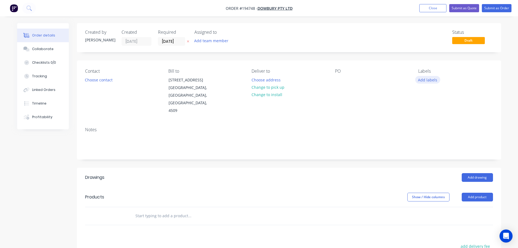
click at [431, 81] on button "Add labels" at bounding box center [427, 79] width 25 height 7
click at [427, 111] on div at bounding box center [428, 112] width 11 height 11
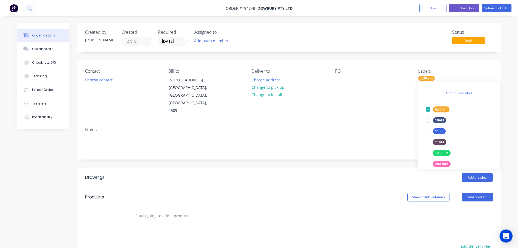
drag, startPoint x: 389, startPoint y: 107, endPoint x: 362, endPoint y: 103, distance: 27.8
click at [389, 107] on div "Contact Choose contact [PERSON_NAME] to [STREET_ADDRESS] Deliver to Choose addr…" at bounding box center [289, 91] width 424 height 62
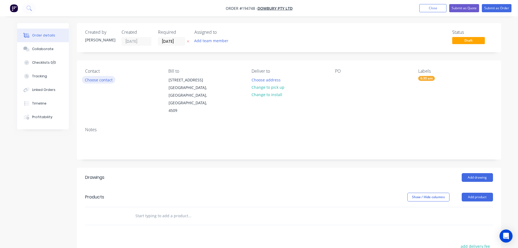
click at [91, 79] on button "Choose contact" at bounding box center [98, 79] width 33 height 7
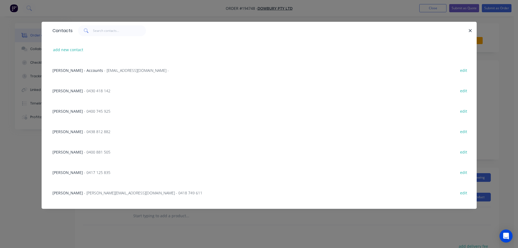
click at [88, 153] on span "- 0400 881 505" at bounding box center [97, 151] width 26 height 5
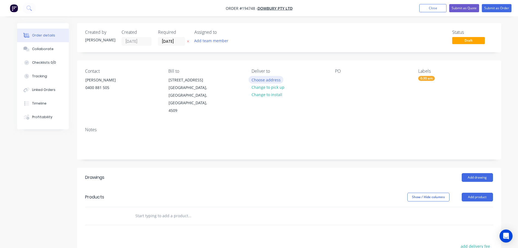
click at [264, 78] on button "Choose address" at bounding box center [266, 79] width 35 height 7
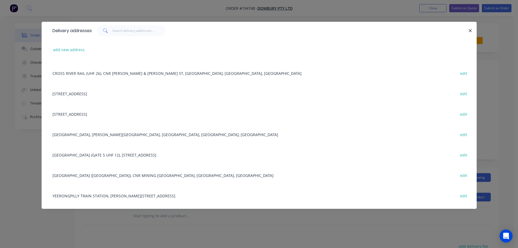
scroll to position [462, 0]
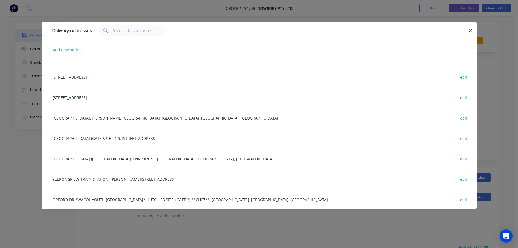
click at [121, 139] on div "[GEOGRAPHIC_DATA] (GATE 5 UHF 12), [GEOGRAPHIC_DATA] [GEOGRAPHIC_DATA], [GEOGRA…" at bounding box center [259, 138] width 419 height 20
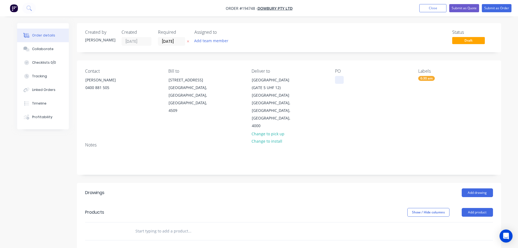
click at [341, 80] on div at bounding box center [339, 80] width 9 height 8
click at [477, 188] on button "Add drawing" at bounding box center [477, 192] width 31 height 9
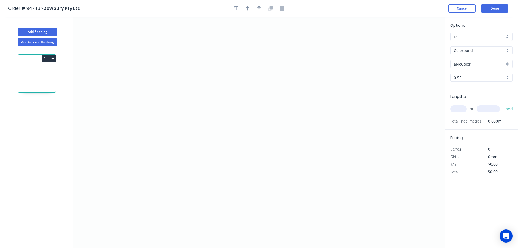
click at [466, 64] on input "aNoColor" at bounding box center [479, 64] width 51 height 6
click at [463, 88] on div "Ironstone" at bounding box center [482, 88] width 62 height 10
type input "Ironstone"
click at [460, 108] on input "text" at bounding box center [458, 108] width 16 height 7
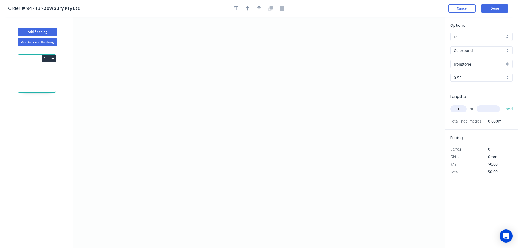
type input "1"
type input "1500"
click at [503, 104] on button "add" at bounding box center [509, 108] width 13 height 9
click at [300, 32] on icon "0" at bounding box center [258, 132] width 371 height 231
click at [298, 131] on icon "0" at bounding box center [258, 132] width 371 height 231
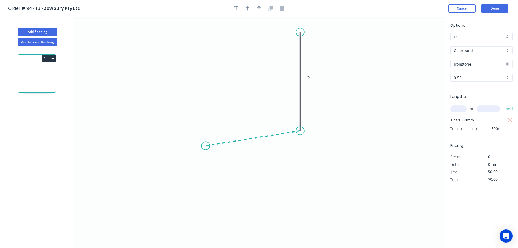
click at [206, 146] on icon "0 ?" at bounding box center [258, 132] width 371 height 231
click at [210, 236] on icon "0 ? ? ? º" at bounding box center [258, 132] width 371 height 231
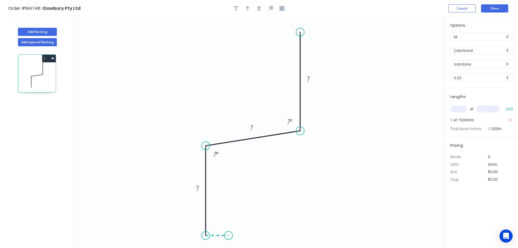
click at [229, 235] on icon at bounding box center [217, 235] width 23 height 0
click at [229, 236] on circle at bounding box center [228, 235] width 8 height 8
click at [218, 241] on tspan "?" at bounding box center [217, 240] width 3 height 9
click at [246, 7] on icon "button" at bounding box center [248, 8] width 4 height 5
type input "$13.09"
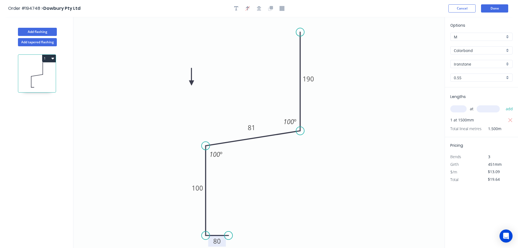
drag, startPoint x: 418, startPoint y: 43, endPoint x: 192, endPoint y: 83, distance: 230.1
click at [192, 83] on icon at bounding box center [191, 76] width 5 height 17
click at [49, 59] on button "1" at bounding box center [49, 59] width 14 height 8
click at [25, 72] on div "Duplicate" at bounding box center [30, 72] width 42 height 8
type input "$0.00"
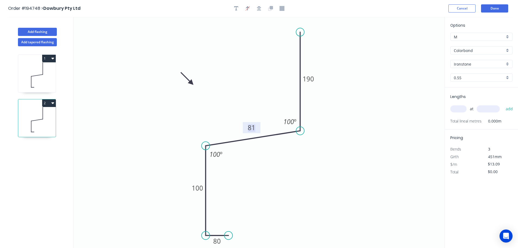
click at [252, 126] on tspan "81" at bounding box center [252, 127] width 8 height 9
click at [462, 108] on input "text" at bounding box center [458, 108] width 16 height 7
type input "1"
type input "1500"
click at [503, 104] on button "add" at bounding box center [509, 108] width 13 height 9
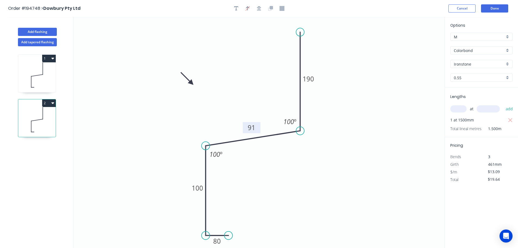
click at [47, 105] on button "2" at bounding box center [49, 103] width 14 height 8
click at [18, 118] on div "Duplicate" at bounding box center [30, 117] width 42 height 8
type input "$0.00"
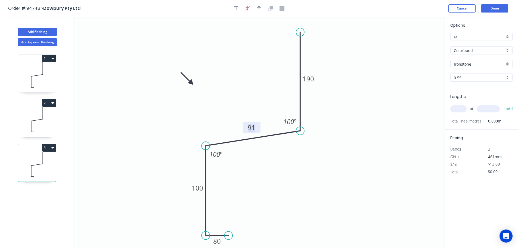
click at [252, 127] on tspan "91" at bounding box center [252, 127] width 8 height 9
click at [458, 109] on input "text" at bounding box center [458, 108] width 16 height 7
type input "1"
type input "2000"
click at [503, 104] on button "add" at bounding box center [509, 108] width 13 height 9
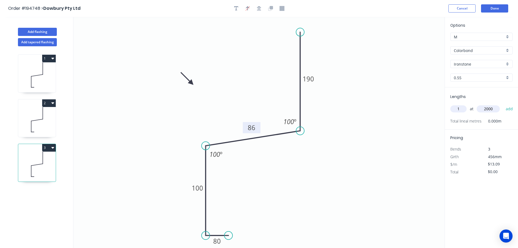
type input "$26.18"
type input "1"
type input "2000"
click at [503, 104] on button "add" at bounding box center [509, 108] width 13 height 9
type input "$52.36"
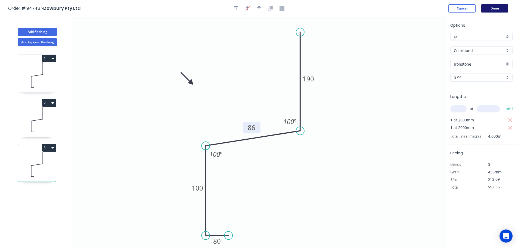
click at [498, 8] on button "Done" at bounding box center [494, 8] width 27 height 8
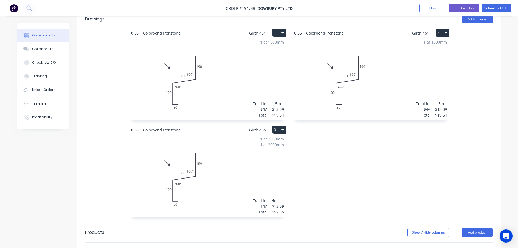
scroll to position [109, 0]
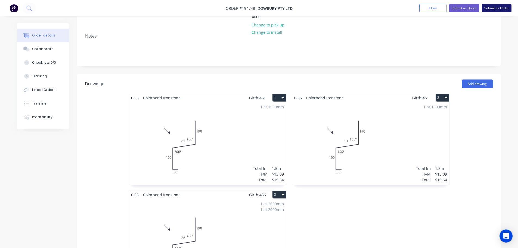
click at [494, 7] on button "Submit as Order" at bounding box center [497, 8] width 30 height 8
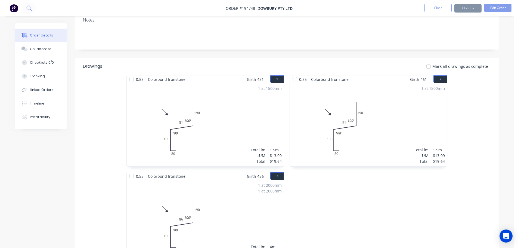
scroll to position [0, 0]
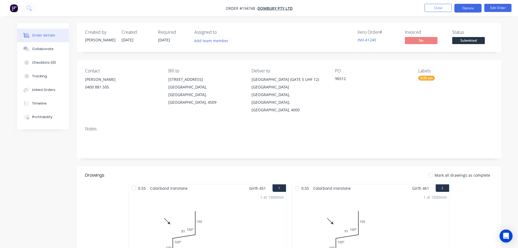
click at [470, 8] on button "Options" at bounding box center [468, 8] width 27 height 9
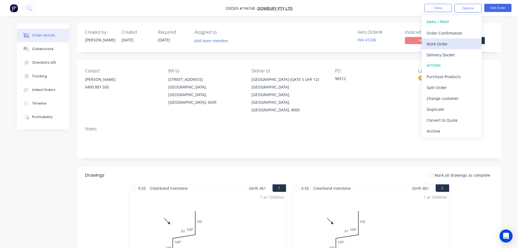
click at [439, 42] on div "Work Order" at bounding box center [452, 44] width 50 height 8
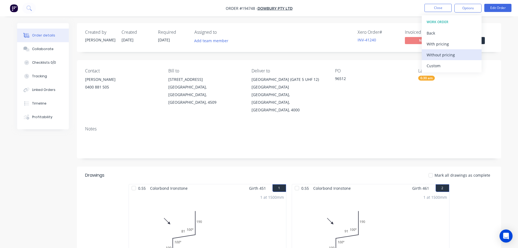
click at [436, 55] on div "Without pricing" at bounding box center [452, 55] width 50 height 8
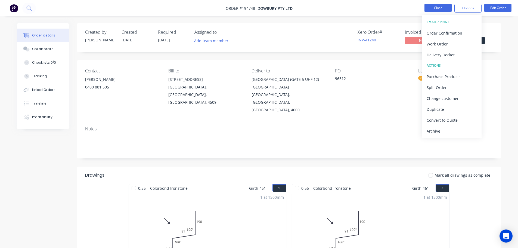
click at [436, 7] on button "Close" at bounding box center [438, 8] width 27 height 8
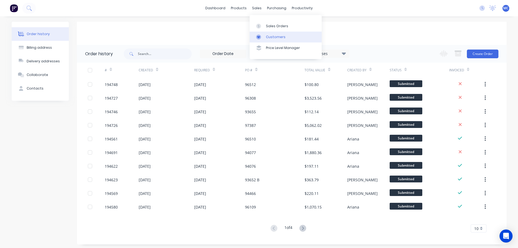
click at [275, 38] on div "Customers" at bounding box center [276, 37] width 20 height 5
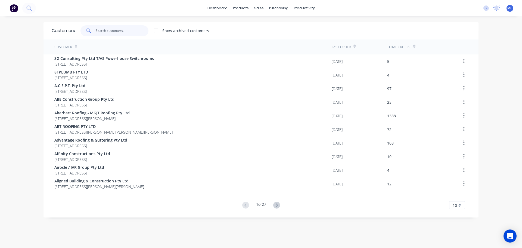
click at [107, 28] on input "text" at bounding box center [122, 30] width 53 height 11
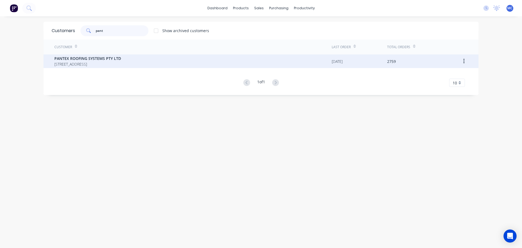
type input "pant"
click at [96, 57] on span "PANTEX ROOFING SYSTEMS PTY LTD" at bounding box center [87, 58] width 67 height 6
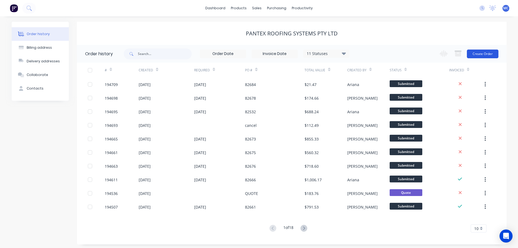
click at [482, 53] on button "Create Order" at bounding box center [483, 54] width 32 height 9
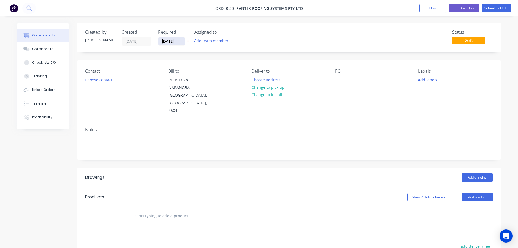
click at [172, 39] on input "[DATE]" at bounding box center [171, 41] width 27 height 8
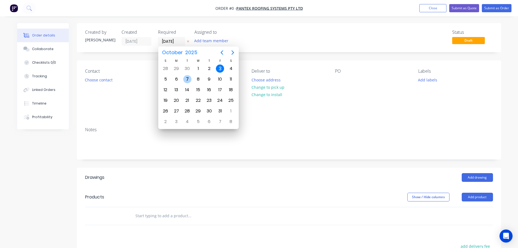
click at [186, 78] on div "7" at bounding box center [187, 79] width 8 height 8
type input "[DATE]"
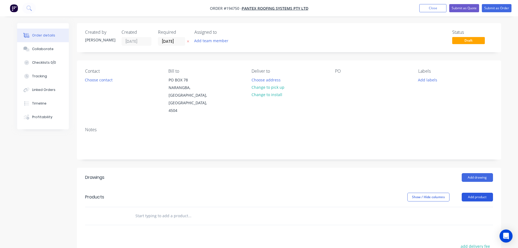
click at [477, 193] on button "Add product" at bounding box center [477, 197] width 31 height 9
click at [461, 207] on div "Product catalogue" at bounding box center [467, 211] width 42 height 8
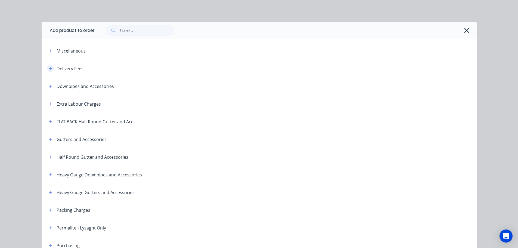
click at [49, 68] on icon "button" at bounding box center [50, 69] width 3 height 4
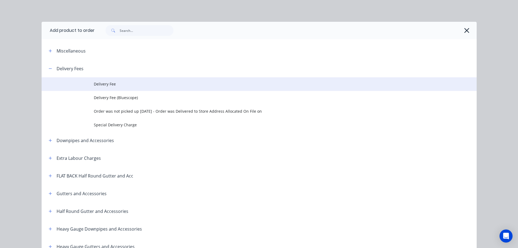
click at [103, 83] on span "Delivery Fee" at bounding box center [247, 84] width 306 height 6
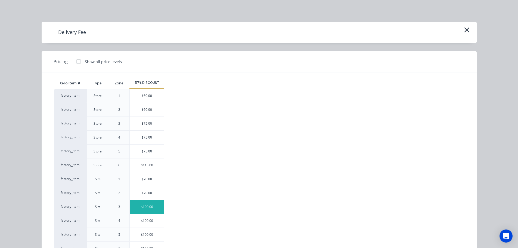
click at [146, 207] on div "$100.00" at bounding box center [147, 207] width 34 height 14
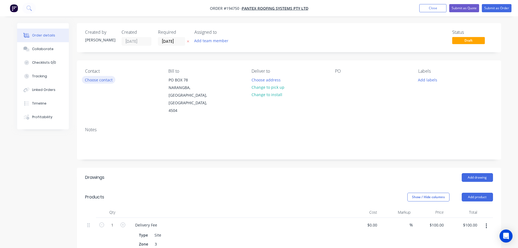
click at [106, 80] on button "Choose contact" at bounding box center [98, 79] width 33 height 7
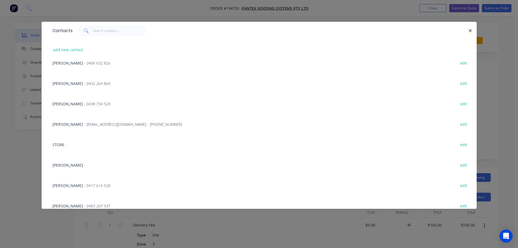
scroll to position [381, 0]
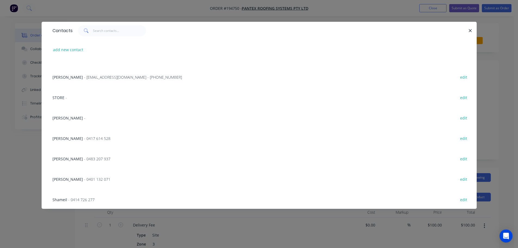
click at [84, 138] on span "- 0417 614 528" at bounding box center [97, 138] width 26 height 5
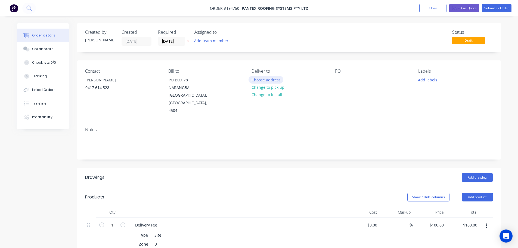
click at [267, 80] on button "Choose address" at bounding box center [266, 79] width 35 height 7
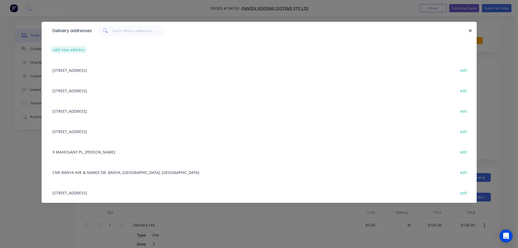
click at [72, 50] on button "add new address" at bounding box center [68, 49] width 37 height 7
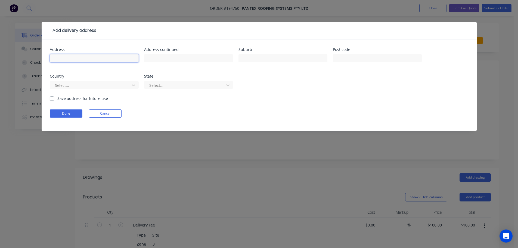
click at [62, 60] on input "text" at bounding box center [94, 58] width 89 height 8
type input "[STREET_ADDRESS]"
type input "Tinbeerwah"
click button "Done" at bounding box center [66, 113] width 33 height 8
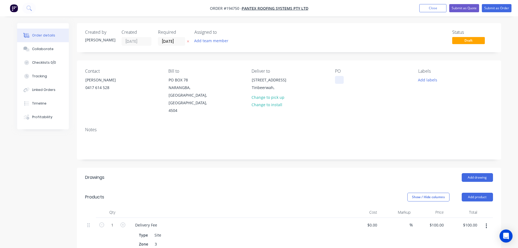
click at [340, 79] on div at bounding box center [339, 80] width 9 height 8
click at [474, 173] on button "Add drawing" at bounding box center [477, 177] width 31 height 9
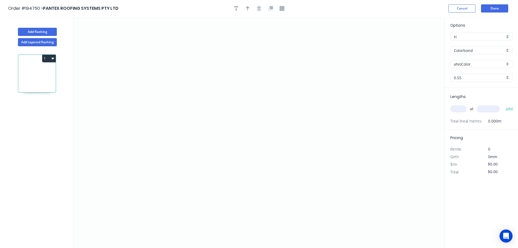
click at [462, 65] on input "aNoColor" at bounding box center [479, 64] width 51 height 6
click at [463, 122] on div "Windspray" at bounding box center [482, 122] width 62 height 10
type input "Windspray"
click at [458, 109] on input "text" at bounding box center [458, 108] width 16 height 7
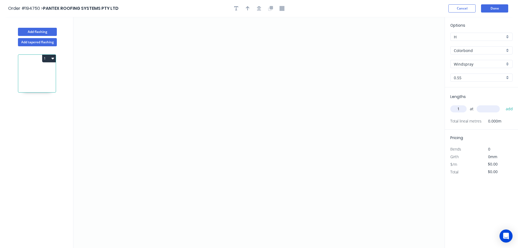
type input "1"
type input "4000"
click at [503, 104] on button "add" at bounding box center [509, 108] width 13 height 9
click at [173, 50] on icon "0" at bounding box center [258, 132] width 371 height 231
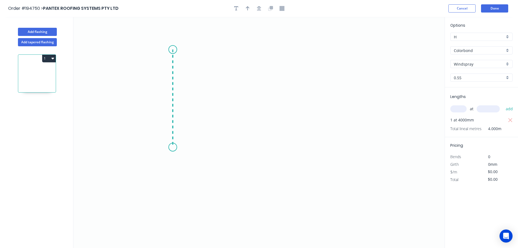
click at [170, 147] on icon "0" at bounding box center [258, 132] width 371 height 231
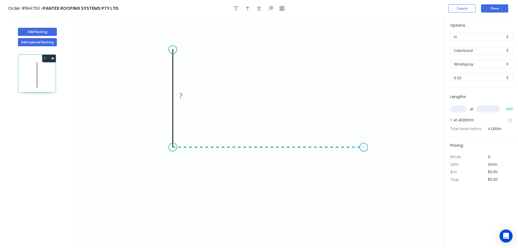
click at [364, 141] on icon "0 ?" at bounding box center [258, 132] width 371 height 231
click at [385, 194] on icon "0 ? ?" at bounding box center [258, 132] width 371 height 231
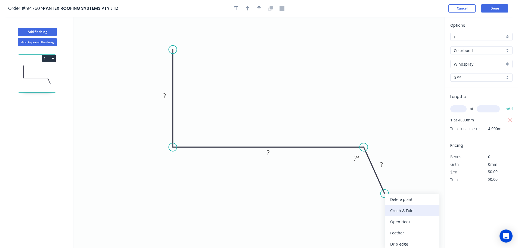
click at [390, 209] on div "Crush & Fold" at bounding box center [412, 210] width 55 height 11
click at [400, 211] on div "Flip bend" at bounding box center [412, 212] width 55 height 11
drag, startPoint x: 402, startPoint y: 178, endPoint x: 371, endPoint y: 203, distance: 40.7
click at [371, 203] on rect at bounding box center [361, 205] width 22 height 11
click at [363, 204] on tspan "10" at bounding box center [364, 204] width 8 height 9
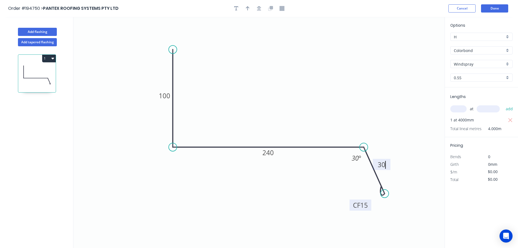
type input "$13.61"
type input "$54.44"
click at [249, 10] on icon "button" at bounding box center [248, 8] width 4 height 5
click at [417, 44] on icon at bounding box center [417, 37] width 5 height 17
click at [412, 43] on icon "0 100 240 CF 15 30 125 º" at bounding box center [258, 132] width 371 height 231
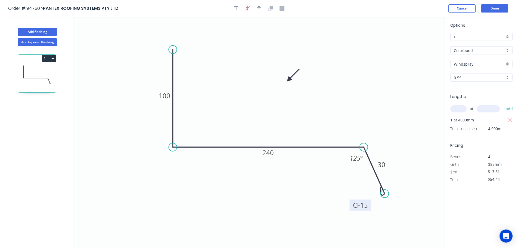
drag, startPoint x: 418, startPoint y: 43, endPoint x: 285, endPoint y: 81, distance: 137.4
click at [286, 81] on icon at bounding box center [293, 75] width 16 height 16
click at [40, 31] on button "Add flashing" at bounding box center [37, 32] width 39 height 8
type input "$0.00"
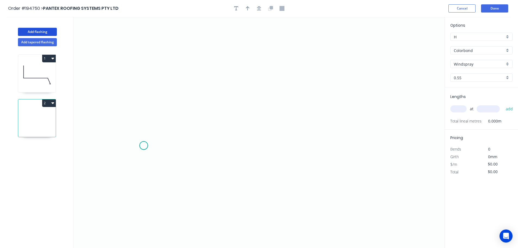
drag, startPoint x: 144, startPoint y: 146, endPoint x: 155, endPoint y: 116, distance: 31.3
click at [144, 144] on icon "0" at bounding box center [258, 132] width 371 height 231
click at [163, 100] on icon "0" at bounding box center [258, 132] width 371 height 231
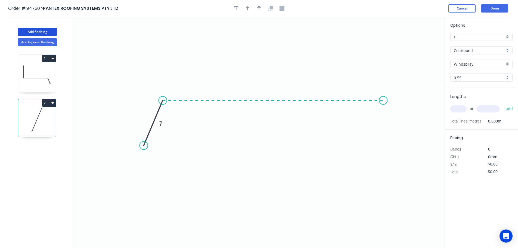
click at [384, 92] on icon "0 ?" at bounding box center [258, 132] width 371 height 231
click at [399, 146] on icon "0 ? ? ? º" at bounding box center [258, 132] width 371 height 231
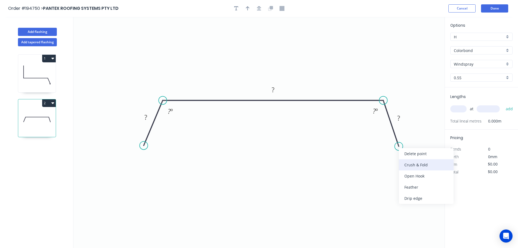
click at [410, 166] on div "Crush & Fold" at bounding box center [426, 164] width 55 height 11
click at [409, 165] on div "Flip bend" at bounding box center [424, 164] width 55 height 11
drag, startPoint x: 416, startPoint y: 130, endPoint x: 343, endPoint y: 146, distance: 74.7
click at [377, 145] on rect at bounding box center [370, 148] width 22 height 11
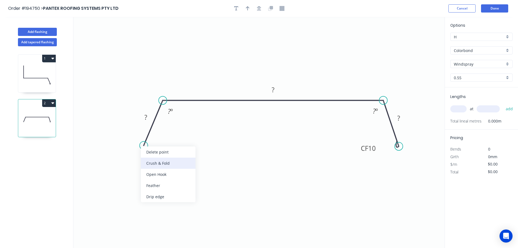
click at [157, 163] on div "Crush & Fold" at bounding box center [168, 163] width 55 height 11
drag, startPoint x: 144, startPoint y: 128, endPoint x: 174, endPoint y: 143, distance: 33.5
click at [174, 143] on rect at bounding box center [166, 146] width 22 height 11
click at [171, 147] on tspan "10" at bounding box center [170, 146] width 8 height 9
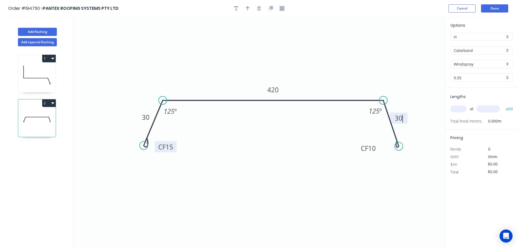
type input "$19.12"
click at [248, 10] on icon "button" at bounding box center [248, 8] width 4 height 5
click at [418, 44] on icon at bounding box center [417, 37] width 5 height 17
drag, startPoint x: 418, startPoint y: 44, endPoint x: 349, endPoint y: 77, distance: 76.3
click at [349, 64] on icon at bounding box center [357, 58] width 16 height 16
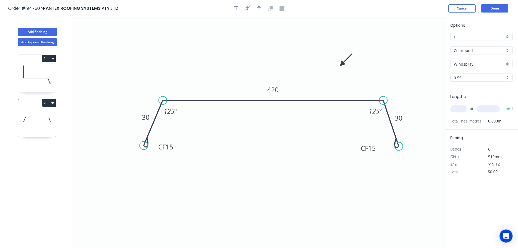
click at [461, 110] on input "text" at bounding box center [458, 108] width 16 height 7
type input "1"
type input "2900"
click at [503, 104] on button "add" at bounding box center [509, 108] width 13 height 9
type input "$55.45"
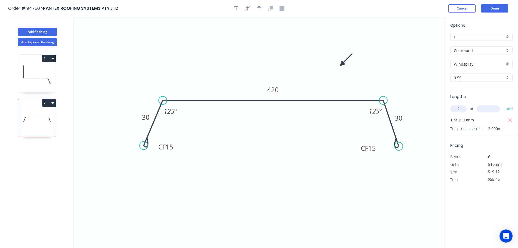
type input "2"
type input "2300"
click at [503, 104] on button "add" at bounding box center [509, 108] width 13 height 9
type input "$143.40"
click at [34, 31] on button "Add flashing" at bounding box center [37, 32] width 39 height 8
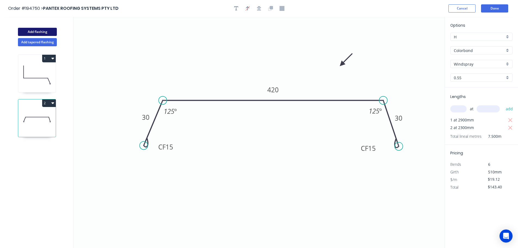
type input "$0.00"
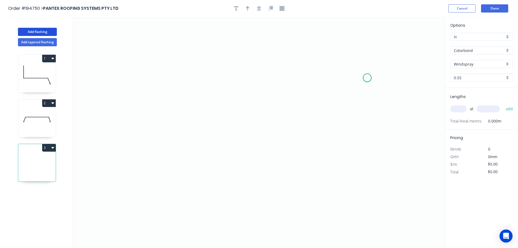
click at [368, 78] on icon "0" at bounding box center [258, 132] width 371 height 231
click at [346, 46] on icon at bounding box center [356, 62] width 21 height 32
click at [174, 42] on icon "0 ?" at bounding box center [258, 132] width 371 height 231
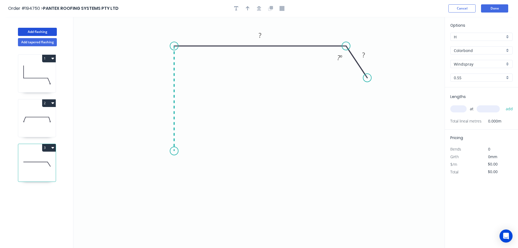
click at [174, 151] on icon "0 ? ? ? º" at bounding box center [258, 132] width 371 height 231
click at [148, 178] on icon "0 ? ? ? ? º" at bounding box center [258, 132] width 371 height 231
click at [176, 201] on icon "0 ? ? ? ? ? º" at bounding box center [258, 132] width 371 height 231
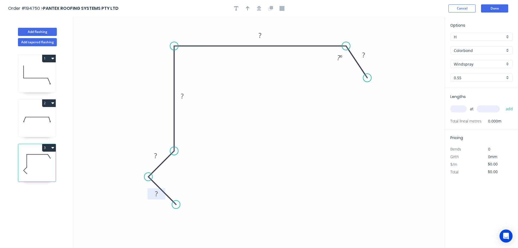
click at [157, 193] on tspan "?" at bounding box center [156, 193] width 3 height 9
click at [380, 94] on div "Crush & Fold" at bounding box center [393, 95] width 55 height 11
click at [383, 100] on div "Flip bend" at bounding box center [397, 97] width 55 height 11
drag, startPoint x: 370, startPoint y: 89, endPoint x: 353, endPoint y: 89, distance: 17.7
click at [353, 89] on rect at bounding box center [344, 87] width 22 height 11
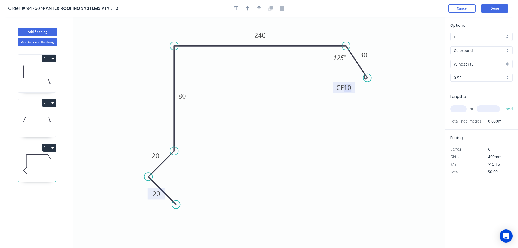
click at [349, 88] on tspan "10" at bounding box center [348, 87] width 8 height 9
click at [246, 10] on icon "button" at bounding box center [248, 8] width 4 height 5
type input "$17.14"
drag, startPoint x: 418, startPoint y: 41, endPoint x: 208, endPoint y: 88, distance: 215.5
click at [156, 74] on icon "0 20 20 80 240 CF 15 30 125 º" at bounding box center [258, 132] width 371 height 231
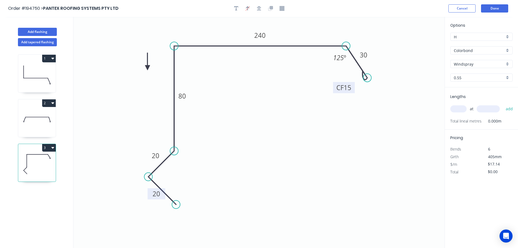
drag, startPoint x: 417, startPoint y: 42, endPoint x: 147, endPoint y: 68, distance: 270.5
click at [147, 68] on icon at bounding box center [147, 61] width 5 height 17
click at [464, 109] on input "text" at bounding box center [458, 108] width 16 height 7
type input "1"
type input "2150"
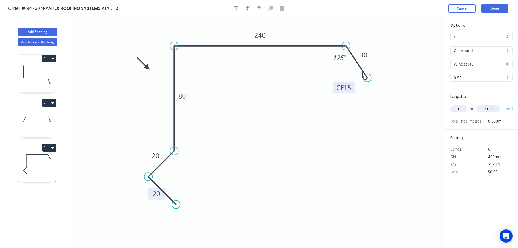
click at [503, 104] on button "add" at bounding box center [509, 108] width 13 height 9
type input "$36.85"
type input "2"
type input "5000"
click at [503, 104] on button "add" at bounding box center [509, 108] width 13 height 9
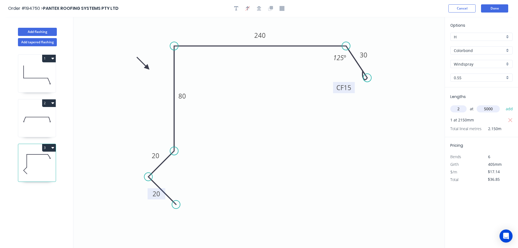
type input "$208.25"
type input "1"
type input "6000"
click at [503, 104] on button "add" at bounding box center [509, 108] width 13 height 9
click at [48, 145] on button "3" at bounding box center [49, 148] width 14 height 8
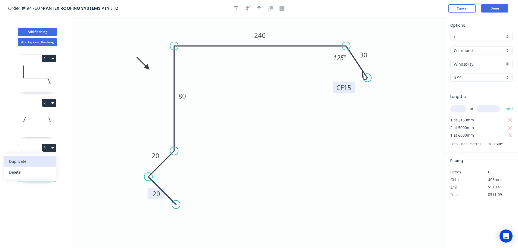
click at [18, 161] on div "Duplicate" at bounding box center [30, 161] width 42 height 8
type input "$0.00"
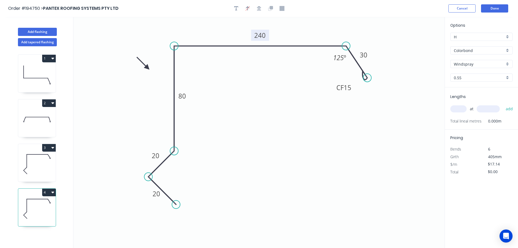
click at [262, 36] on tspan "240" at bounding box center [259, 35] width 11 height 9
click at [458, 107] on input "text" at bounding box center [458, 108] width 16 height 7
type input "1"
type input "2150"
click at [503, 104] on button "add" at bounding box center [509, 108] width 13 height 9
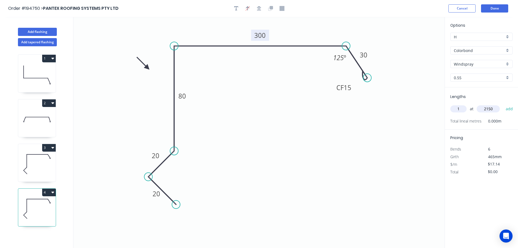
type input "$36.85"
type input "2"
type input "5000"
click at [503, 104] on button "add" at bounding box center [509, 108] width 13 height 9
click at [47, 192] on button "4" at bounding box center [49, 193] width 14 height 8
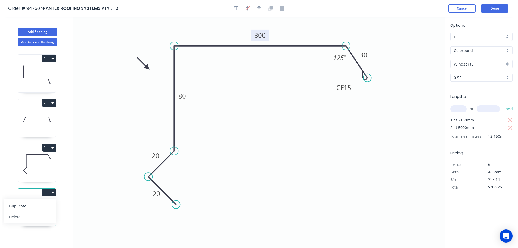
click at [19, 205] on div "Duplicate" at bounding box center [30, 206] width 42 height 8
type input "$0.00"
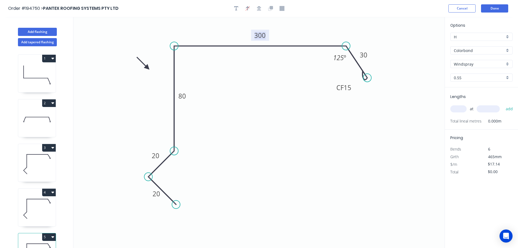
click at [263, 37] on tspan "300" at bounding box center [259, 35] width 11 height 9
click at [457, 105] on input "text" at bounding box center [458, 108] width 16 height 7
type input "$15.16"
type input "1"
type input "3100"
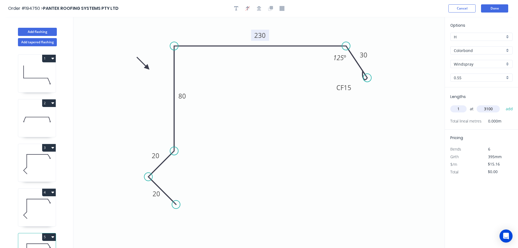
click at [503, 104] on button "add" at bounding box center [509, 108] width 13 height 9
type input "$47.00"
click at [503, 104] on button "add" at bounding box center [509, 108] width 13 height 9
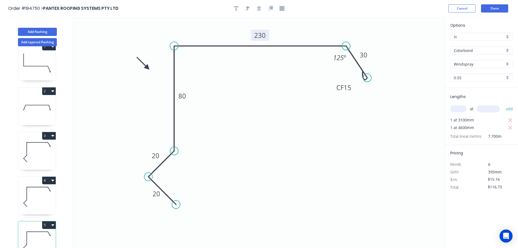
scroll to position [24, 0]
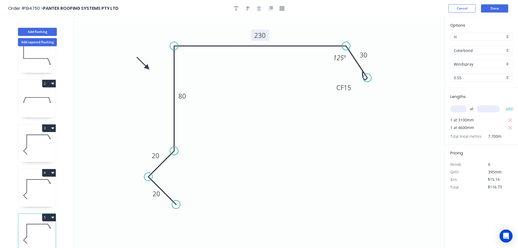
click at [47, 214] on button "5" at bounding box center [49, 218] width 14 height 8
click at [22, 227] on div "Duplicate" at bounding box center [30, 231] width 42 height 8
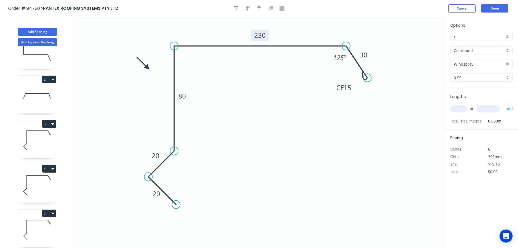
click at [261, 34] on tspan "230" at bounding box center [259, 35] width 11 height 9
click at [458, 107] on input "text" at bounding box center [458, 108] width 16 height 7
click at [503, 104] on button "add" at bounding box center [509, 108] width 13 height 9
click at [32, 143] on icon at bounding box center [37, 140] width 38 height 35
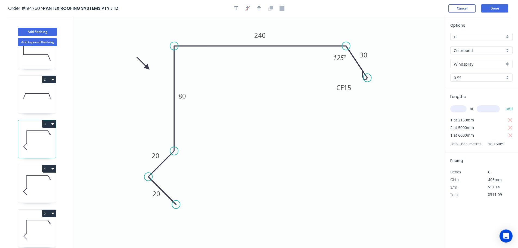
click at [464, 62] on input "Windspray" at bounding box center [479, 64] width 51 height 6
click at [465, 70] on div "Monument" at bounding box center [482, 72] width 62 height 10
click at [37, 188] on icon at bounding box center [37, 185] width 38 height 35
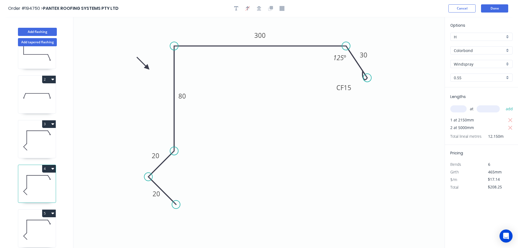
click at [467, 63] on input "Windspray" at bounding box center [479, 64] width 51 height 6
click at [459, 97] on div "Monument" at bounding box center [482, 99] width 62 height 10
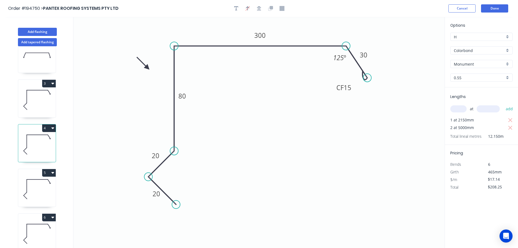
click at [41, 185] on icon at bounding box center [37, 189] width 38 height 35
click at [466, 65] on input "Windspray" at bounding box center [479, 64] width 51 height 6
click at [462, 99] on div "Monument" at bounding box center [482, 99] width 62 height 10
click at [45, 222] on icon at bounding box center [37, 233] width 38 height 35
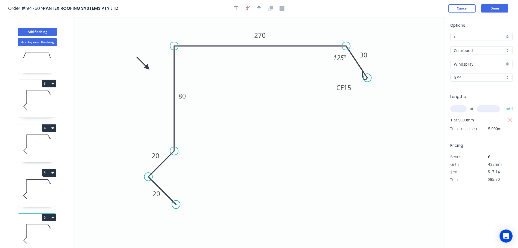
click at [466, 63] on input "Windspray" at bounding box center [479, 64] width 51 height 6
click at [462, 100] on div "Monument" at bounding box center [482, 99] width 62 height 10
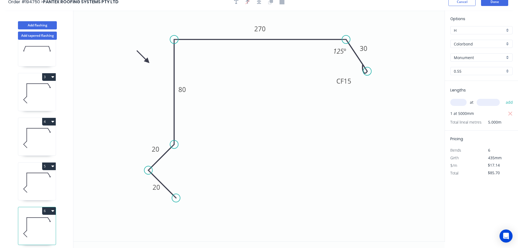
scroll to position [10, 0]
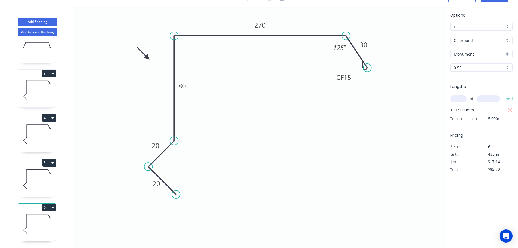
click at [48, 203] on button "6" at bounding box center [49, 207] width 14 height 8
click at [20, 217] on div "Duplicate" at bounding box center [30, 221] width 42 height 8
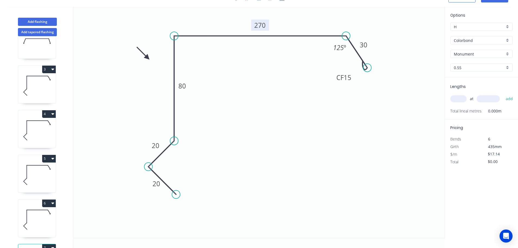
click at [261, 26] on tspan "270" at bounding box center [259, 25] width 11 height 9
click at [459, 98] on input "text" at bounding box center [458, 98] width 16 height 7
click at [503, 94] on button "add" at bounding box center [509, 98] width 13 height 9
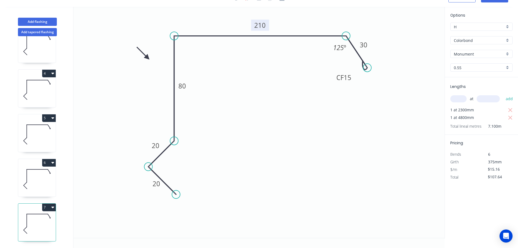
click at [50, 203] on button "7" at bounding box center [49, 207] width 14 height 8
click at [21, 217] on div "Duplicate" at bounding box center [30, 221] width 42 height 8
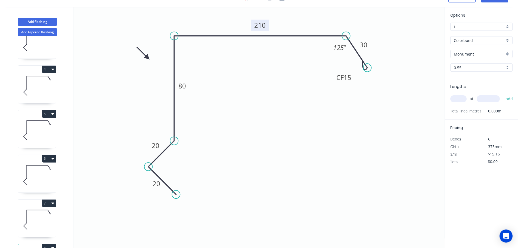
click at [261, 24] on tspan "210" at bounding box center [259, 25] width 11 height 9
click at [459, 97] on input "text" at bounding box center [458, 98] width 16 height 7
click at [503, 94] on button "add" at bounding box center [509, 98] width 13 height 9
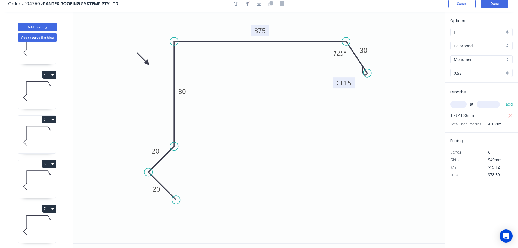
scroll to position [0, 0]
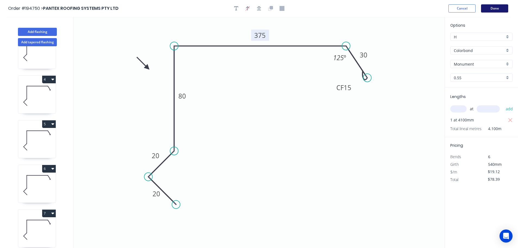
click at [495, 7] on button "Done" at bounding box center [494, 8] width 27 height 8
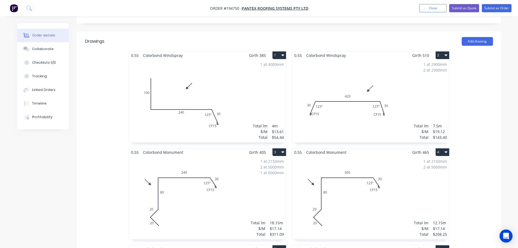
scroll to position [163, 0]
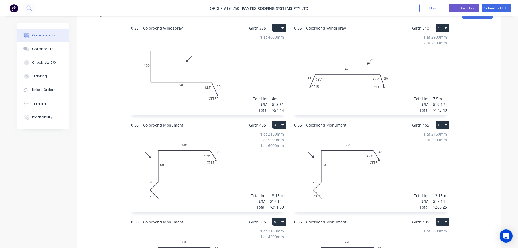
click at [357, 74] on div "1 at 2900mm 2 at 2300mm Total lm $/M Total 7.5m $19.12 $143.40" at bounding box center [370, 73] width 157 height 83
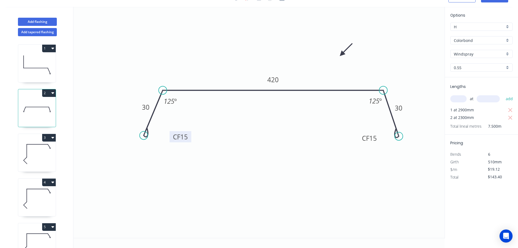
drag, startPoint x: 175, startPoint y: 137, endPoint x: 190, endPoint y: 137, distance: 14.7
click at [190, 137] on rect at bounding box center [181, 136] width 22 height 11
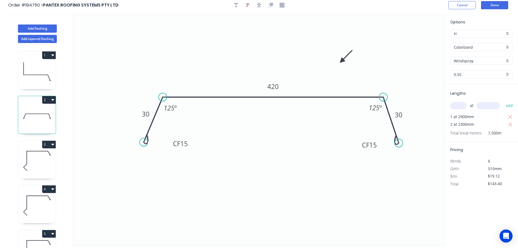
scroll to position [0, 0]
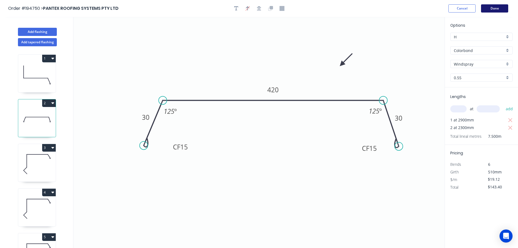
click at [497, 7] on button "Done" at bounding box center [494, 8] width 27 height 8
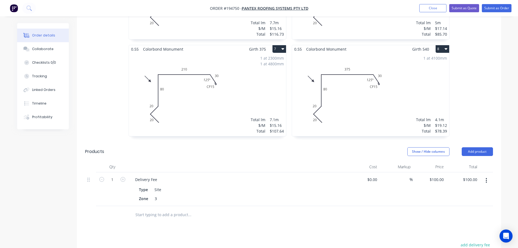
scroll to position [396, 0]
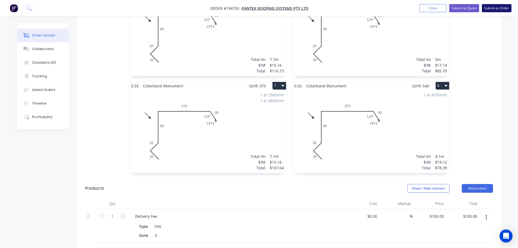
click at [499, 7] on button "Submit as Order" at bounding box center [497, 8] width 30 height 8
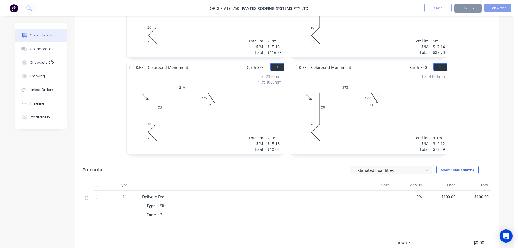
scroll to position [0, 0]
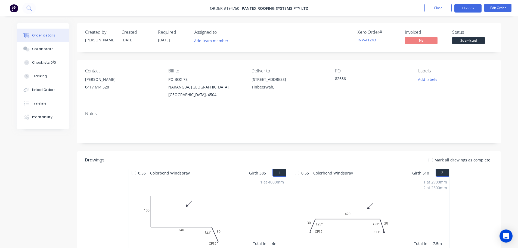
click at [465, 7] on button "Options" at bounding box center [468, 8] width 27 height 9
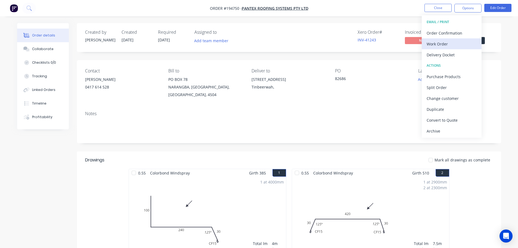
click at [438, 42] on div "Work Order" at bounding box center [452, 44] width 50 height 8
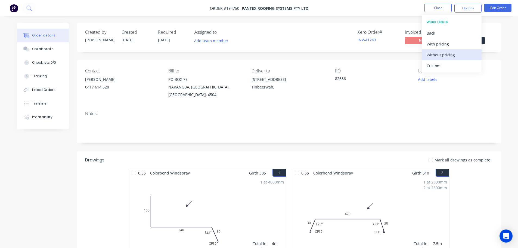
click at [436, 52] on div "Without pricing" at bounding box center [452, 55] width 50 height 8
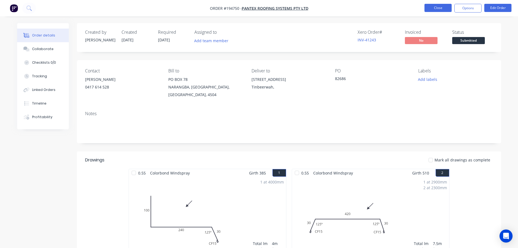
click at [434, 7] on button "Close" at bounding box center [438, 8] width 27 height 8
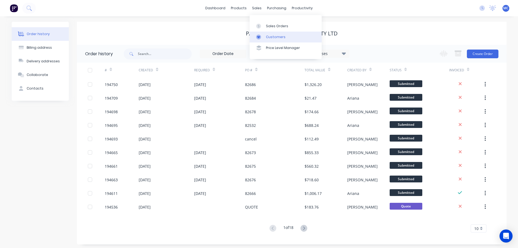
click at [273, 36] on div "Customers" at bounding box center [276, 37] width 20 height 5
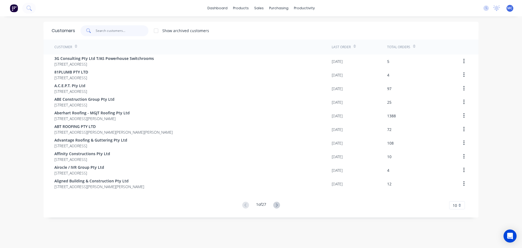
click at [113, 30] on input "text" at bounding box center [122, 30] width 53 height 11
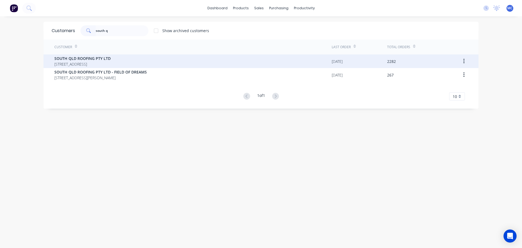
click at [82, 58] on span "SOUTH QLD ROOFING PTY LTD" at bounding box center [82, 58] width 56 height 6
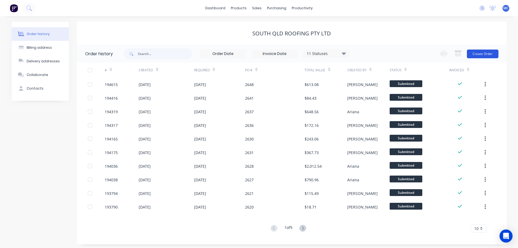
click at [477, 52] on button "Create Order" at bounding box center [483, 54] width 32 height 9
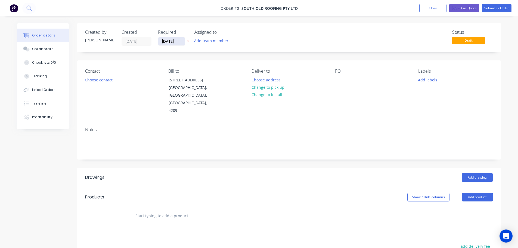
click at [175, 41] on input "[DATE]" at bounding box center [171, 41] width 27 height 8
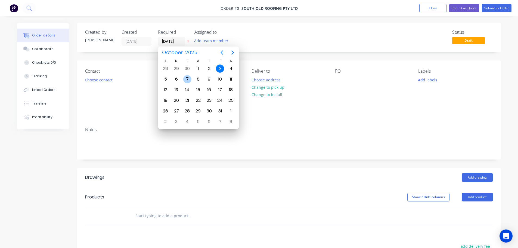
click at [188, 79] on div "7" at bounding box center [187, 79] width 8 height 8
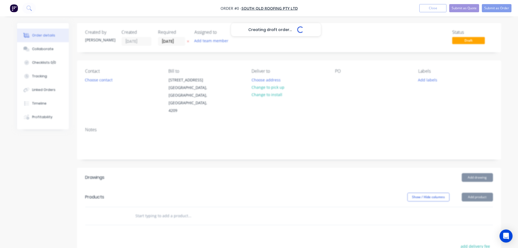
click at [432, 80] on div "Creating draft order... Loading..." at bounding box center [276, 147] width 518 height 248
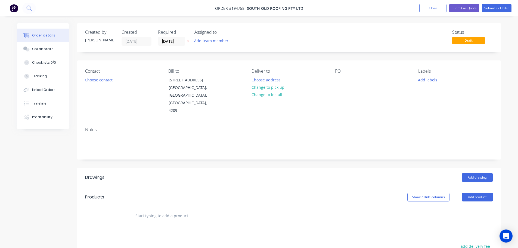
click at [431, 81] on button "Add labels" at bounding box center [427, 79] width 25 height 7
click at [428, 123] on div at bounding box center [428, 123] width 11 height 11
click at [384, 109] on div "Contact Choose contact [PERSON_NAME] to [STREET_ADDRESS][PERSON_NAME] Deliver t…" at bounding box center [289, 91] width 424 height 62
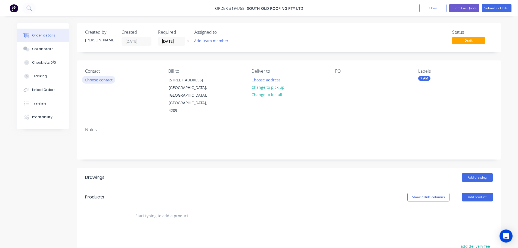
click at [101, 79] on button "Choose contact" at bounding box center [98, 79] width 33 height 7
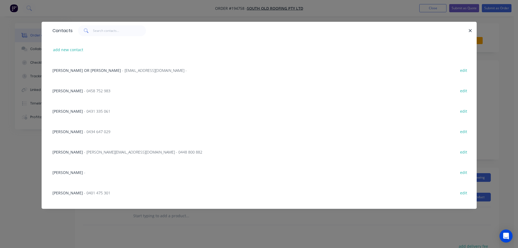
click at [74, 149] on span "[PERSON_NAME]" at bounding box center [68, 151] width 30 height 5
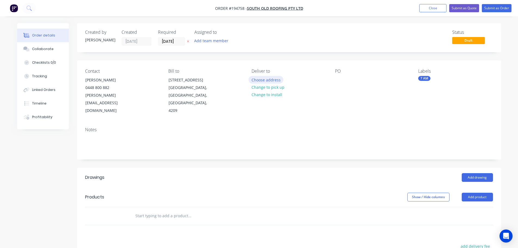
click at [261, 79] on button "Choose address" at bounding box center [266, 79] width 35 height 7
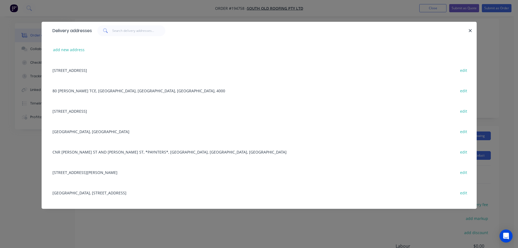
scroll to position [0, 0]
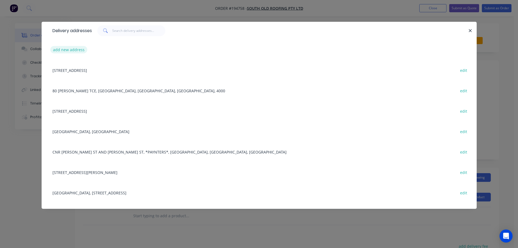
click at [62, 50] on button "add new address" at bounding box center [68, 49] width 37 height 7
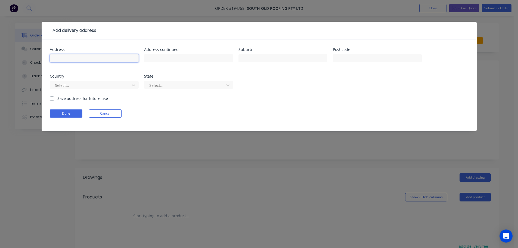
click at [56, 57] on input "text" at bounding box center [94, 58] width 89 height 8
click button "Done" at bounding box center [66, 113] width 33 height 8
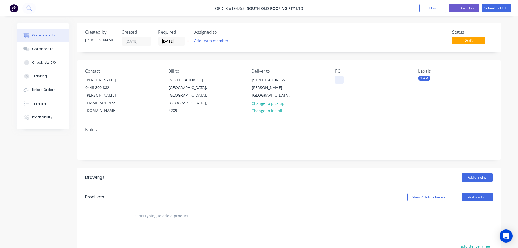
click at [337, 80] on div at bounding box center [339, 80] width 9 height 8
click at [472, 173] on button "Add drawing" at bounding box center [477, 177] width 31 height 9
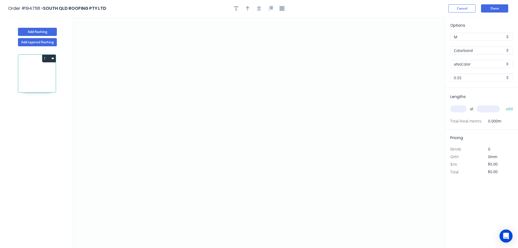
click at [465, 65] on input "aNoColor" at bounding box center [479, 64] width 51 height 6
click at [464, 100] on div "Surfmist" at bounding box center [482, 101] width 62 height 10
click at [460, 109] on input "text" at bounding box center [458, 108] width 16 height 7
click at [503, 104] on button "add" at bounding box center [509, 108] width 13 height 9
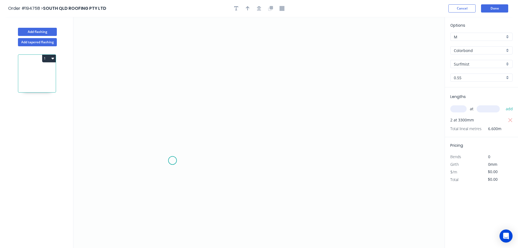
click at [173, 160] on icon "0" at bounding box center [258, 132] width 371 height 231
click at [173, 88] on icon at bounding box center [173, 124] width 0 height 73
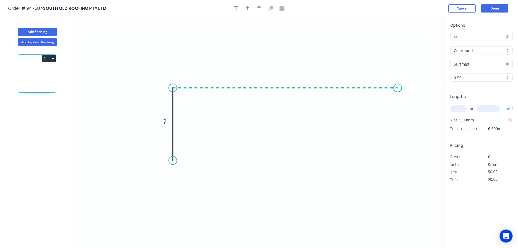
drag, startPoint x: 398, startPoint y: 79, endPoint x: 397, endPoint y: 83, distance: 4.0
click at [398, 80] on icon "0 ?" at bounding box center [258, 132] width 371 height 231
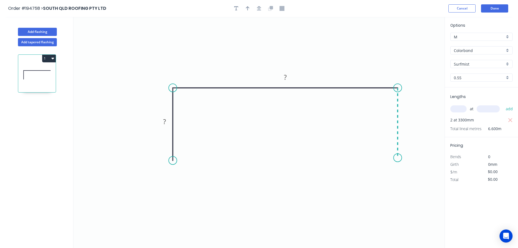
click at [396, 158] on icon "0 ? ?" at bounding box center [258, 132] width 371 height 231
click at [409, 120] on rect at bounding box center [405, 121] width 11 height 8
click at [248, 9] on icon "button" at bounding box center [248, 8] width 4 height 4
click at [417, 44] on icon at bounding box center [417, 37] width 5 height 17
drag, startPoint x: 417, startPoint y: 44, endPoint x: 329, endPoint y: 51, distance: 88.2
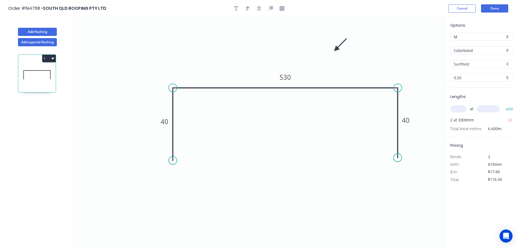
click at [333, 51] on icon at bounding box center [341, 45] width 16 height 16
click at [32, 30] on button "Add flashing" at bounding box center [37, 32] width 39 height 8
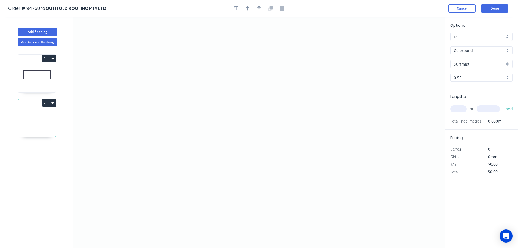
click at [469, 65] on input "Surfmist" at bounding box center [479, 64] width 51 height 6
click at [462, 107] on div "Night Sky" at bounding box center [482, 109] width 62 height 10
click at [458, 108] on input "text" at bounding box center [458, 108] width 16 height 7
click at [503, 104] on button "add" at bounding box center [509, 108] width 13 height 9
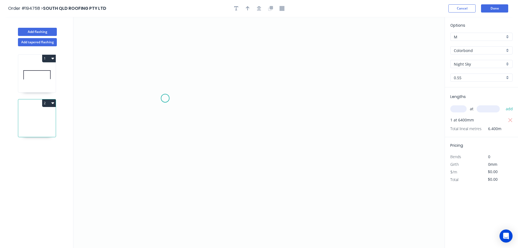
click at [165, 98] on icon "0" at bounding box center [258, 132] width 371 height 231
click at [165, 48] on icon at bounding box center [165, 73] width 0 height 50
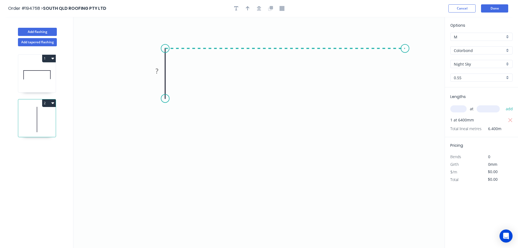
click at [405, 47] on icon "0 ?" at bounding box center [258, 132] width 371 height 231
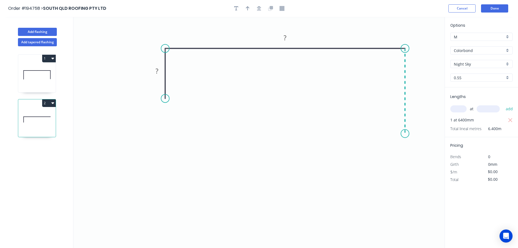
click at [403, 134] on icon "0 ? ?" at bounding box center [258, 132] width 371 height 231
click at [423, 155] on icon "0 ? ? ?" at bounding box center [258, 132] width 371 height 231
click at [403, 171] on icon "0 ? ? ? ?" at bounding box center [258, 132] width 371 height 231
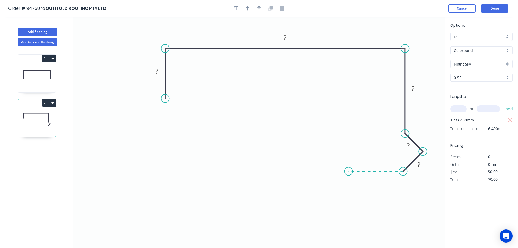
click at [349, 171] on icon at bounding box center [376, 171] width 55 height 0
click at [349, 172] on circle at bounding box center [349, 171] width 8 height 8
click at [259, 7] on icon "button" at bounding box center [259, 8] width 4 height 5
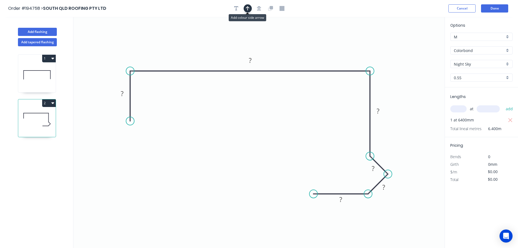
click at [249, 10] on icon "button" at bounding box center [248, 8] width 4 height 5
click at [418, 44] on icon at bounding box center [417, 37] width 5 height 17
click at [418, 43] on icon at bounding box center [417, 37] width 5 height 17
drag, startPoint x: 418, startPoint y: 43, endPoint x: 359, endPoint y: 49, distance: 59.6
click at [377, 47] on icon at bounding box center [385, 39] width 16 height 16
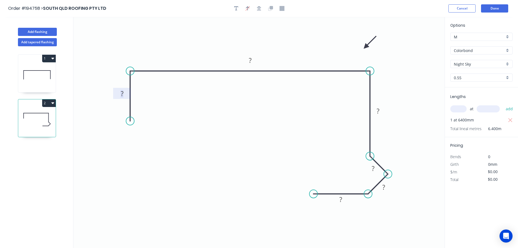
click at [122, 92] on tspan "?" at bounding box center [122, 93] width 3 height 9
click at [50, 103] on button "2" at bounding box center [49, 103] width 14 height 8
click at [27, 115] on div "Duplicate" at bounding box center [30, 117] width 42 height 8
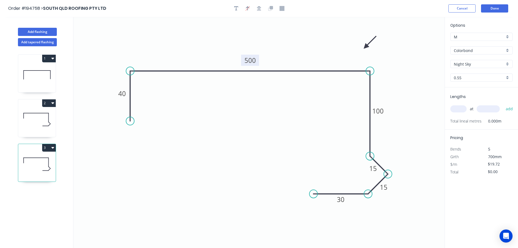
click at [253, 61] on tspan "500" at bounding box center [250, 60] width 11 height 9
click at [456, 106] on input "text" at bounding box center [458, 108] width 16 height 7
click at [503, 104] on button "add" at bounding box center [509, 108] width 13 height 9
click at [52, 147] on icon "button" at bounding box center [52, 148] width 3 height 2
click at [17, 159] on div "Duplicate" at bounding box center [30, 161] width 42 height 8
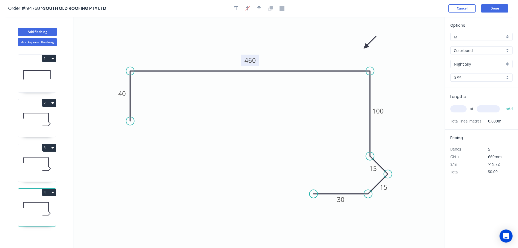
click at [252, 60] on tspan "460" at bounding box center [250, 60] width 11 height 9
click at [459, 107] on input "text" at bounding box center [458, 108] width 16 height 7
click at [503, 104] on button "add" at bounding box center [509, 108] width 13 height 9
click at [48, 192] on button "4" at bounding box center [49, 193] width 14 height 8
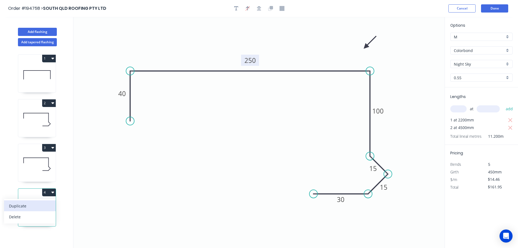
click at [25, 203] on div "Duplicate" at bounding box center [30, 206] width 42 height 8
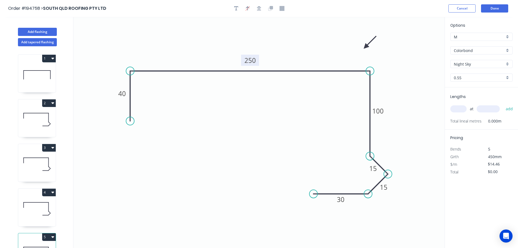
click at [253, 61] on tspan "250" at bounding box center [250, 60] width 11 height 9
click at [460, 108] on input "text" at bounding box center [458, 108] width 16 height 7
click at [503, 104] on button "add" at bounding box center [509, 108] width 13 height 9
click at [47, 31] on button "Add flashing" at bounding box center [37, 32] width 39 height 8
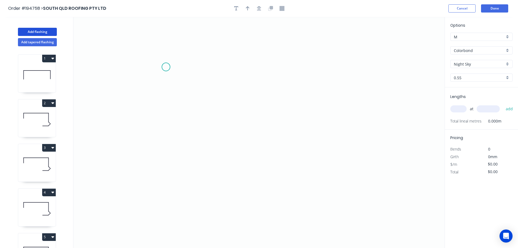
click at [166, 67] on icon "0" at bounding box center [258, 132] width 371 height 231
drag, startPoint x: 396, startPoint y: 61, endPoint x: 391, endPoint y: 61, distance: 5.5
click at [395, 61] on icon "0" at bounding box center [258, 132] width 371 height 231
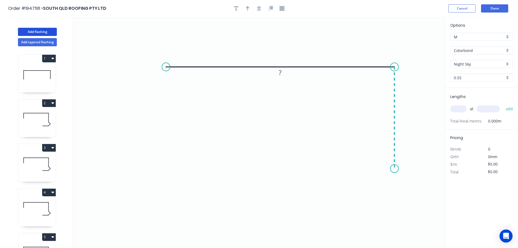
click at [392, 169] on icon "0 ?" at bounding box center [258, 132] width 371 height 231
click at [409, 184] on icon "0 ? ?" at bounding box center [258, 132] width 371 height 231
click at [393, 196] on icon "0 ? ? ?" at bounding box center [258, 132] width 371 height 231
click at [393, 196] on circle at bounding box center [393, 197] width 8 height 8
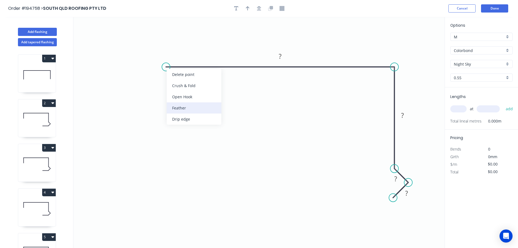
click at [182, 108] on div "Feather" at bounding box center [194, 107] width 55 height 11
click at [180, 84] on div "Flip bend" at bounding box center [192, 84] width 55 height 11
drag, startPoint x: 183, startPoint y: 78, endPoint x: 178, endPoint y: 96, distance: 19.5
click at [178, 93] on rect at bounding box center [170, 87] width 21 height 11
click at [173, 95] on tspan "15" at bounding box center [171, 94] width 8 height 9
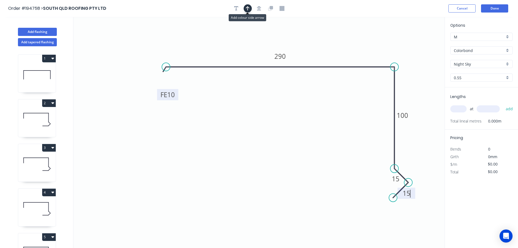
click at [248, 11] on button "button" at bounding box center [248, 8] width 8 height 8
click at [418, 43] on icon at bounding box center [417, 37] width 5 height 17
drag, startPoint x: 418, startPoint y: 43, endPoint x: 356, endPoint y: 49, distance: 61.8
click at [357, 49] on icon at bounding box center [365, 44] width 16 height 16
click at [460, 107] on input "text" at bounding box center [458, 108] width 16 height 7
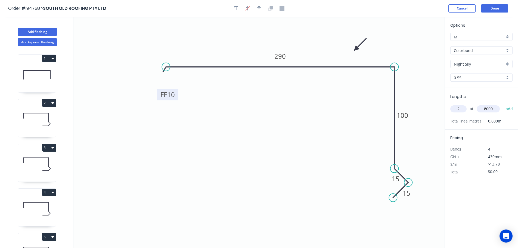
click at [503, 104] on button "add" at bounding box center [509, 108] width 13 height 9
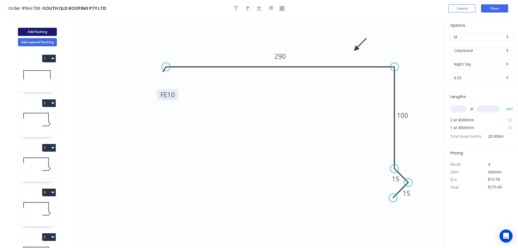
click at [37, 28] on button "Add flashing" at bounding box center [37, 32] width 39 height 8
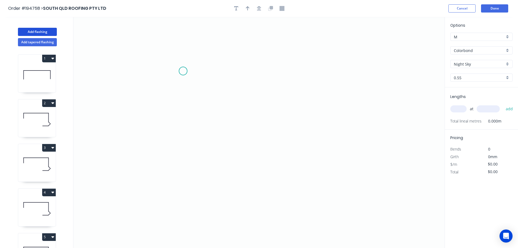
click at [181, 72] on icon "0" at bounding box center [258, 132] width 371 height 231
click at [356, 76] on icon "0" at bounding box center [258, 132] width 371 height 231
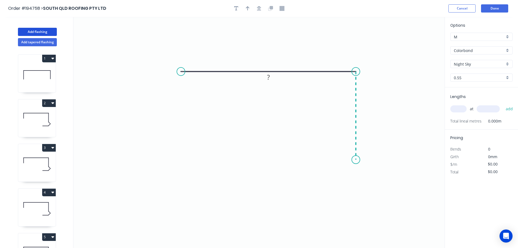
click at [351, 160] on icon "0 ?" at bounding box center [258, 132] width 371 height 231
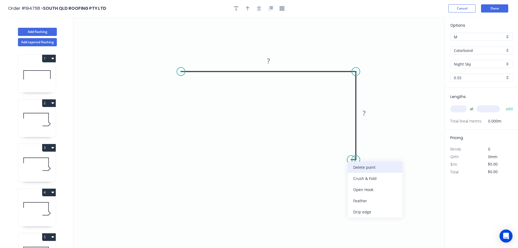
click at [357, 168] on div "Delete point" at bounding box center [375, 167] width 55 height 11
click at [365, 113] on tspan "?" at bounding box center [364, 113] width 3 height 9
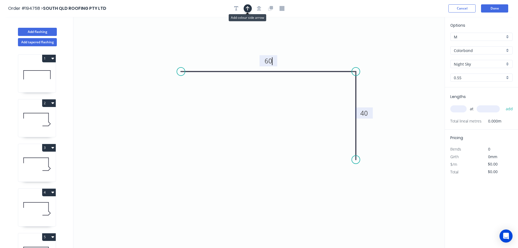
click at [248, 7] on icon "button" at bounding box center [248, 8] width 4 height 4
click at [418, 43] on icon at bounding box center [417, 37] width 5 height 17
drag, startPoint x: 418, startPoint y: 43, endPoint x: 365, endPoint y: 57, distance: 54.6
click at [366, 57] on icon at bounding box center [371, 53] width 16 height 16
drag, startPoint x: 367, startPoint y: 57, endPoint x: 365, endPoint y: 45, distance: 11.9
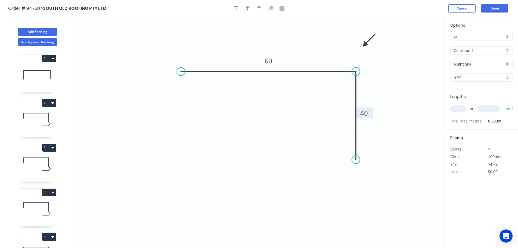
click at [365, 45] on icon at bounding box center [369, 41] width 16 height 16
click at [457, 108] on input "text" at bounding box center [458, 108] width 16 height 7
click at [503, 104] on button "add" at bounding box center [509, 108] width 13 height 9
click at [490, 7] on button "Done" at bounding box center [494, 8] width 27 height 8
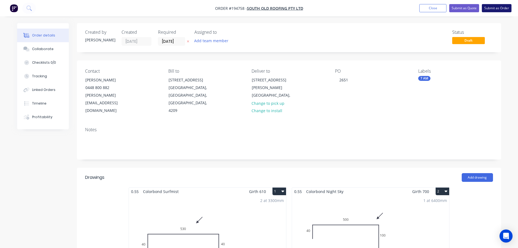
click at [497, 7] on button "Submit as Order" at bounding box center [497, 8] width 30 height 8
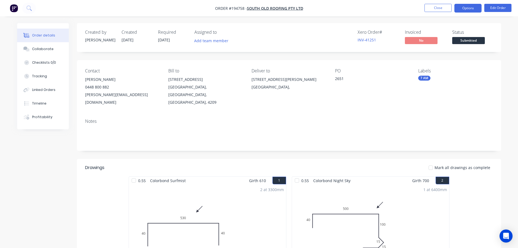
click at [469, 8] on button "Options" at bounding box center [468, 8] width 27 height 9
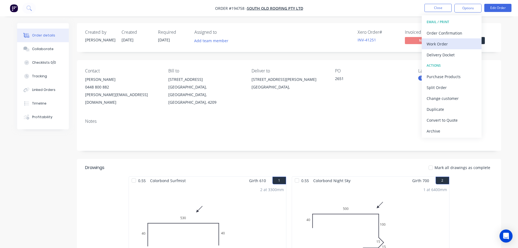
click at [443, 46] on div "Work Order" at bounding box center [452, 44] width 50 height 8
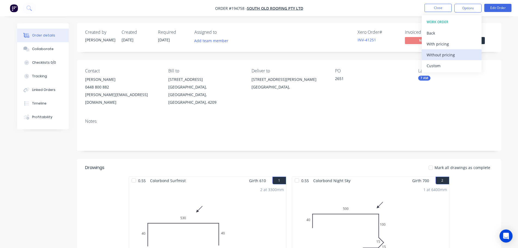
click at [441, 54] on div "Without pricing" at bounding box center [452, 55] width 50 height 8
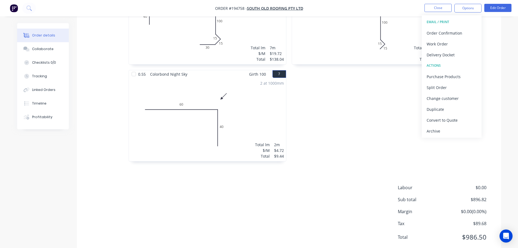
scroll to position [405, 0]
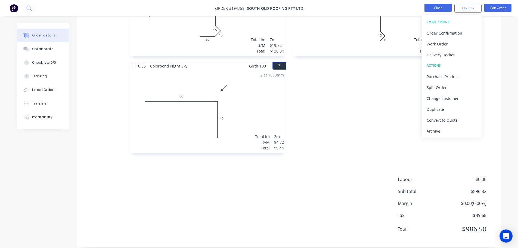
click at [435, 6] on button "Close" at bounding box center [438, 8] width 27 height 8
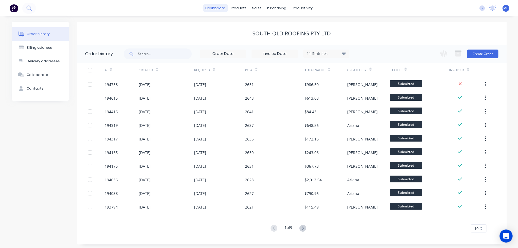
click at [221, 8] on link "dashboard" at bounding box center [216, 8] width 26 height 8
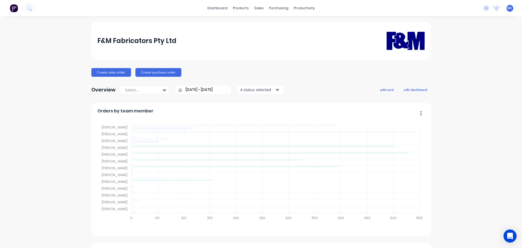
click at [207, 90] on input "[DATE] - [DATE]" at bounding box center [205, 90] width 47 height 8
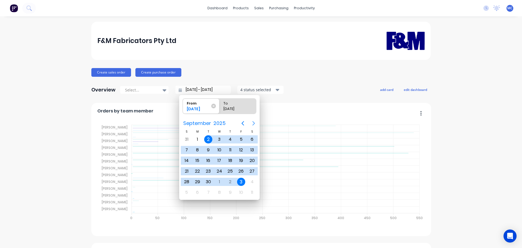
click at [254, 123] on icon "Next page" at bounding box center [254, 123] width 7 height 7
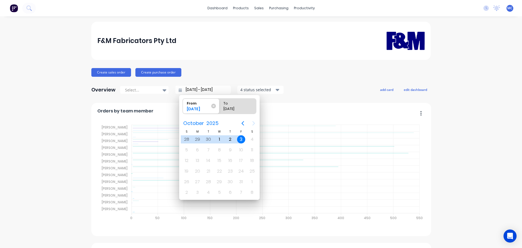
click at [240, 138] on div "3" at bounding box center [241, 139] width 8 height 8
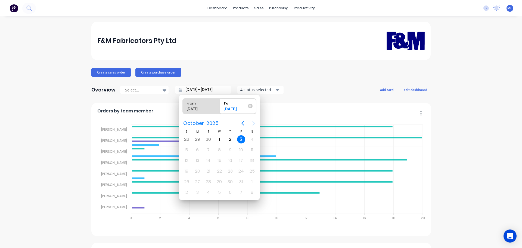
click at [242, 139] on div "3" at bounding box center [241, 139] width 8 height 8
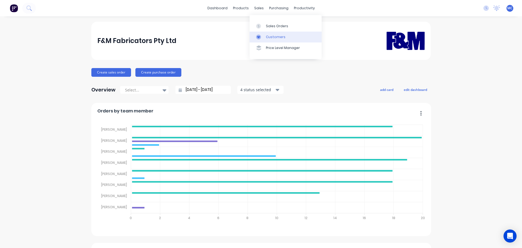
click at [272, 38] on div "Customers" at bounding box center [276, 37] width 20 height 5
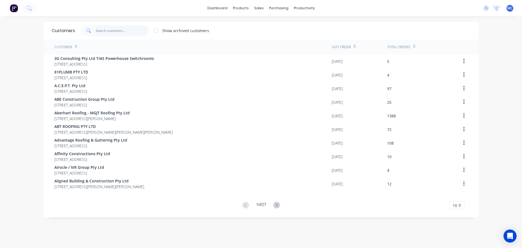
click at [105, 29] on input "text" at bounding box center [122, 30] width 53 height 11
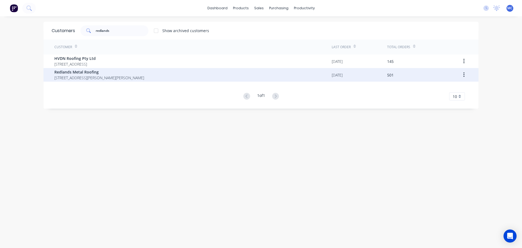
click at [72, 71] on span "Redlands Metal Roofing" at bounding box center [99, 72] width 90 height 6
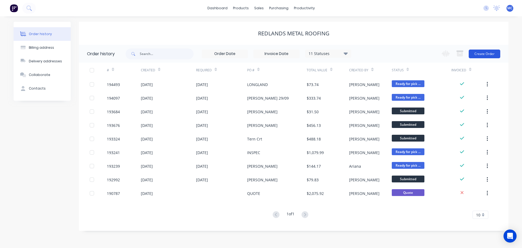
click at [482, 55] on button "Create Order" at bounding box center [485, 54] width 32 height 9
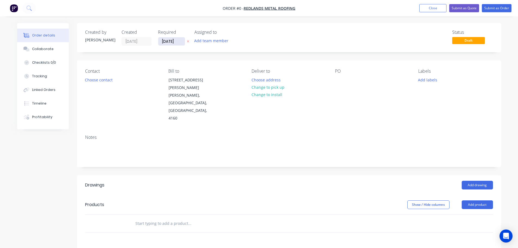
click at [173, 41] on input "[DATE]" at bounding box center [171, 41] width 27 height 8
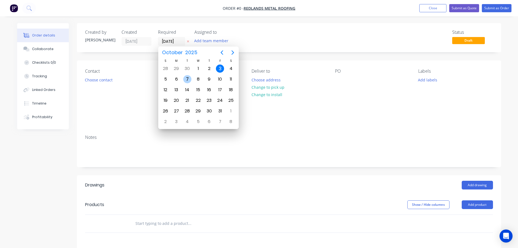
click at [190, 78] on div "7" at bounding box center [187, 79] width 8 height 8
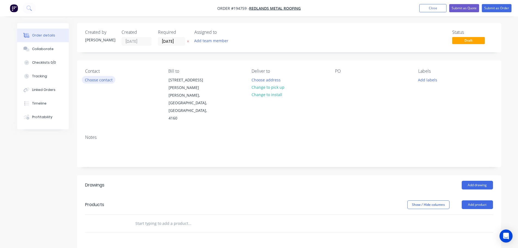
click at [98, 80] on button "Choose contact" at bounding box center [98, 79] width 33 height 7
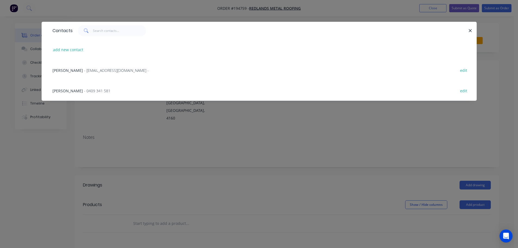
click at [89, 93] on div "[PERSON_NAME] - 0409 341 581" at bounding box center [82, 91] width 58 height 6
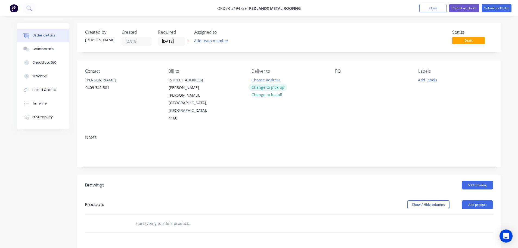
click at [277, 88] on button "Change to pick up" at bounding box center [268, 87] width 39 height 7
click at [258, 80] on div at bounding box center [256, 80] width 9 height 8
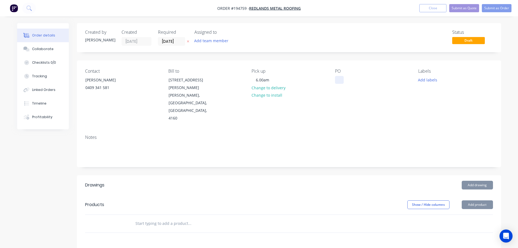
click at [338, 79] on div at bounding box center [339, 80] width 9 height 8
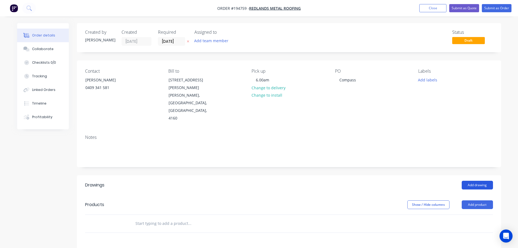
click at [477, 181] on button "Add drawing" at bounding box center [477, 185] width 31 height 9
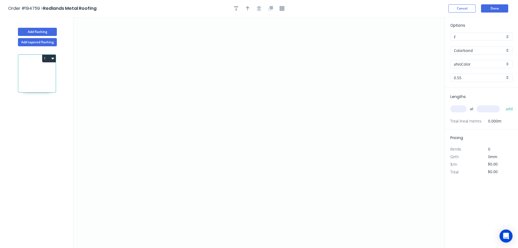
click at [464, 63] on input "aNoColor" at bounding box center [479, 64] width 51 height 6
click at [467, 98] on div "Monument" at bounding box center [482, 99] width 62 height 10
click at [461, 108] on input "text" at bounding box center [458, 108] width 16 height 7
click at [503, 104] on button "add" at bounding box center [509, 108] width 13 height 9
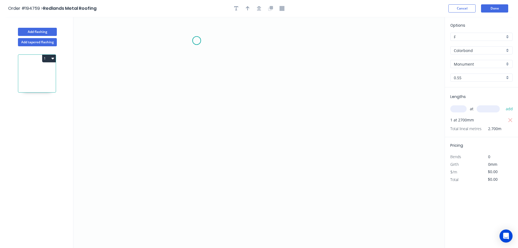
click at [197, 41] on icon "0" at bounding box center [258, 132] width 371 height 231
click at [195, 166] on icon "0" at bounding box center [258, 132] width 371 height 231
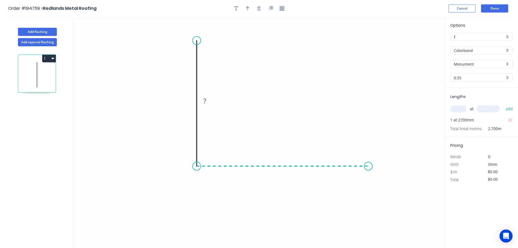
click at [374, 157] on icon "0 ?" at bounding box center [258, 132] width 371 height 231
click at [402, 212] on icon "0 ? ?" at bounding box center [258, 132] width 371 height 231
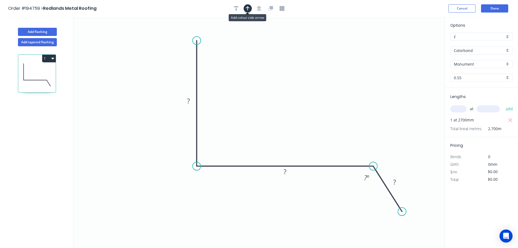
click at [245, 9] on button "button" at bounding box center [248, 8] width 8 height 8
click at [418, 44] on icon at bounding box center [417, 37] width 5 height 17
drag, startPoint x: 418, startPoint y: 44, endPoint x: 291, endPoint y: 95, distance: 137.1
click at [314, 93] on icon at bounding box center [320, 89] width 16 height 16
click at [189, 101] on tspan "?" at bounding box center [188, 100] width 3 height 9
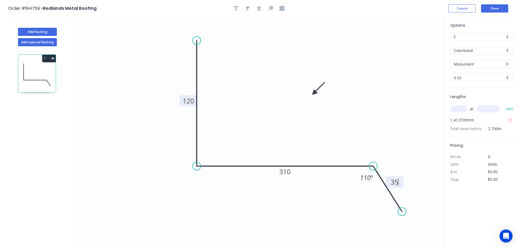
click at [47, 58] on button "1" at bounding box center [49, 59] width 14 height 8
click at [36, 74] on div "Duplicate" at bounding box center [30, 72] width 42 height 8
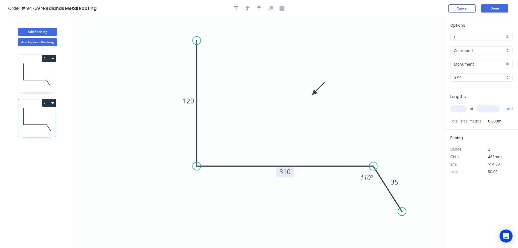
click at [287, 173] on tspan "310" at bounding box center [284, 171] width 11 height 9
click at [458, 108] on input "text" at bounding box center [458, 108] width 16 height 7
click at [503, 104] on button "add" at bounding box center [509, 108] width 13 height 9
drag, startPoint x: 37, startPoint y: 31, endPoint x: 40, endPoint y: 35, distance: 4.7
click at [38, 31] on button "Add flashing" at bounding box center [37, 32] width 39 height 8
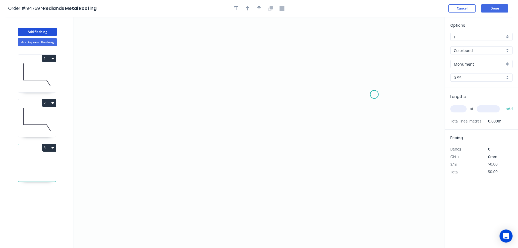
click at [375, 94] on icon "0" at bounding box center [258, 132] width 371 height 231
click at [365, 69] on icon "0" at bounding box center [258, 132] width 371 height 231
click at [184, 47] on icon "0 ?" at bounding box center [258, 132] width 371 height 231
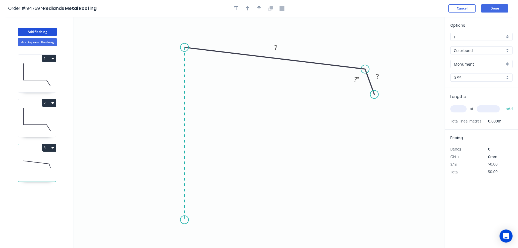
click at [183, 220] on icon "0 ? ? ? º" at bounding box center [258, 132] width 371 height 231
click at [190, 220] on icon "0 ? ? ? ? º ? º" at bounding box center [258, 132] width 371 height 231
click at [189, 165] on icon "0 ? ? ? ? ? º ? º" at bounding box center [258, 132] width 371 height 231
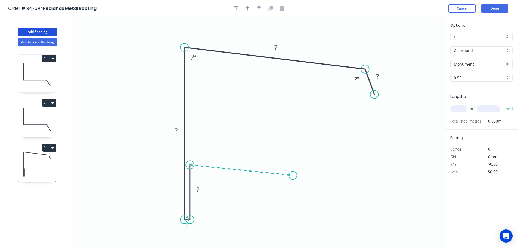
click at [293, 175] on icon "0 ? ? ? ? ? ? º ? º" at bounding box center [258, 132] width 371 height 231
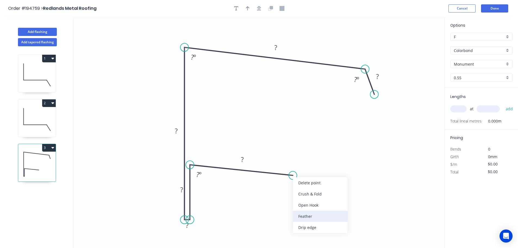
click at [298, 217] on div "Feather" at bounding box center [320, 216] width 55 height 11
click at [301, 192] on div "Flip bend" at bounding box center [317, 191] width 55 height 11
drag, startPoint x: 294, startPoint y: 158, endPoint x: 296, endPoint y: 151, distance: 7.4
click at [296, 151] on icon "0 FE 15 ? ? ? ? ? ? ? º ? º ? º" at bounding box center [258, 132] width 371 height 231
drag, startPoint x: 296, startPoint y: 157, endPoint x: 300, endPoint y: 149, distance: 9.2
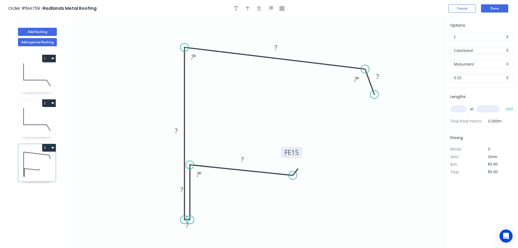
click at [300, 149] on rect at bounding box center [291, 152] width 21 height 11
click at [294, 153] on tspan "15" at bounding box center [295, 152] width 8 height 9
click at [196, 233] on div "Hide measurement" at bounding box center [214, 233] width 55 height 11
click at [295, 152] on tspan "15" at bounding box center [295, 152] width 8 height 9
drag, startPoint x: 175, startPoint y: 189, endPoint x: 198, endPoint y: 199, distance: 25.6
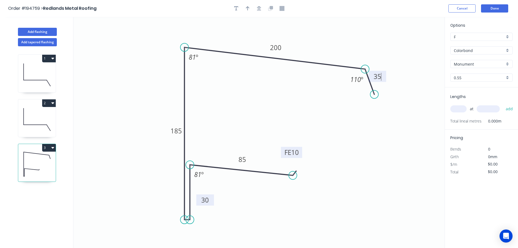
click at [198, 199] on rect at bounding box center [205, 199] width 18 height 11
click at [248, 8] on icon "button" at bounding box center [248, 8] width 4 height 4
drag, startPoint x: 417, startPoint y: 42, endPoint x: 149, endPoint y: 61, distance: 268.6
click at [149, 61] on icon at bounding box center [149, 54] width 5 height 17
click at [462, 108] on input "text" at bounding box center [458, 108] width 16 height 7
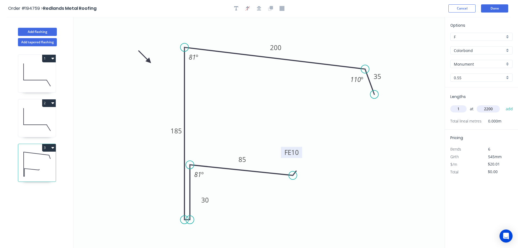
click at [503, 104] on button "add" at bounding box center [509, 108] width 13 height 9
click at [31, 29] on button "Add flashing" at bounding box center [37, 32] width 39 height 8
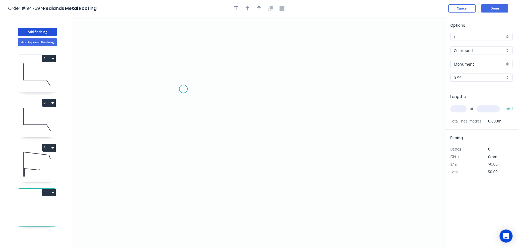
click at [183, 89] on icon "0" at bounding box center [258, 132] width 371 height 231
click at [227, 67] on icon "0" at bounding box center [258, 132] width 371 height 231
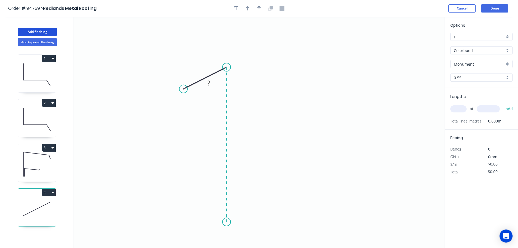
click at [226, 222] on icon "0 ?" at bounding box center [258, 132] width 371 height 231
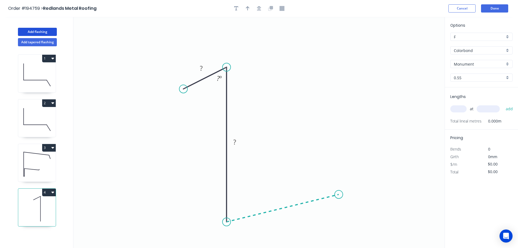
click at [339, 195] on icon "0 ? ? ? º" at bounding box center [258, 132] width 371 height 231
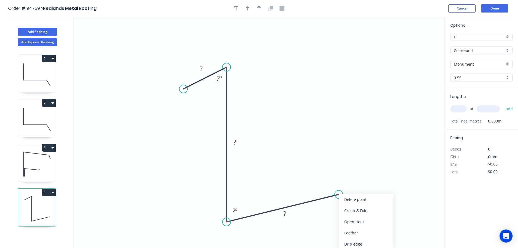
drag, startPoint x: 348, startPoint y: 233, endPoint x: 350, endPoint y: 205, distance: 27.9
click at [348, 233] on div "Feather" at bounding box center [366, 232] width 55 height 11
drag, startPoint x: 351, startPoint y: 213, endPoint x: 351, endPoint y: 207, distance: 6.0
click at [351, 212] on div "Flip bend" at bounding box center [365, 213] width 55 height 11
drag, startPoint x: 339, startPoint y: 180, endPoint x: 345, endPoint y: 167, distance: 14.2
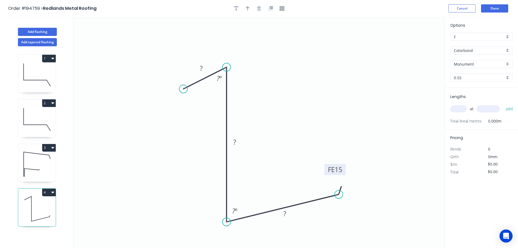
click at [345, 167] on rect at bounding box center [335, 169] width 21 height 11
click at [339, 169] on tspan "15" at bounding box center [339, 169] width 8 height 9
click at [249, 8] on icon "button" at bounding box center [248, 8] width 4 height 5
drag, startPoint x: 418, startPoint y: 43, endPoint x: 182, endPoint y: 137, distance: 254.0
click at [182, 137] on icon at bounding box center [182, 130] width 5 height 17
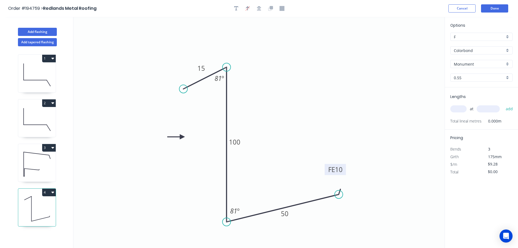
click at [457, 107] on input "text" at bounding box center [458, 108] width 16 height 7
click at [503, 104] on button "add" at bounding box center [509, 108] width 13 height 9
click at [42, 32] on button "Add flashing" at bounding box center [37, 32] width 39 height 8
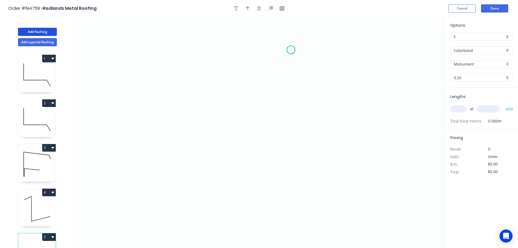
click at [291, 50] on icon "0" at bounding box center [258, 132] width 371 height 231
click at [211, 47] on icon "0" at bounding box center [258, 132] width 371 height 231
click at [206, 219] on icon "0 ?" at bounding box center [258, 132] width 371 height 231
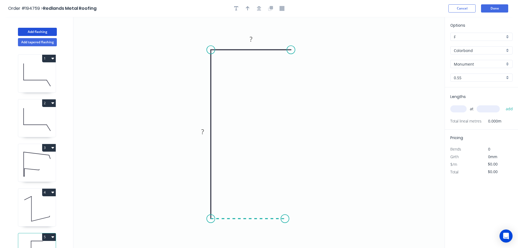
click at [285, 214] on icon "0 ? ?" at bounding box center [258, 132] width 371 height 231
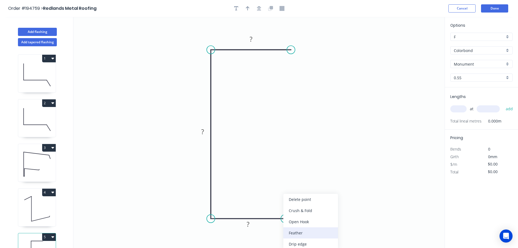
click at [294, 233] on div "Feather" at bounding box center [310, 232] width 55 height 11
click at [295, 231] on div "Flip bend" at bounding box center [312, 232] width 55 height 11
drag, startPoint x: 287, startPoint y: 203, endPoint x: 292, endPoint y: 193, distance: 11.6
click at [292, 193] on rect at bounding box center [283, 194] width 21 height 11
click at [286, 193] on tspan "15" at bounding box center [287, 194] width 8 height 9
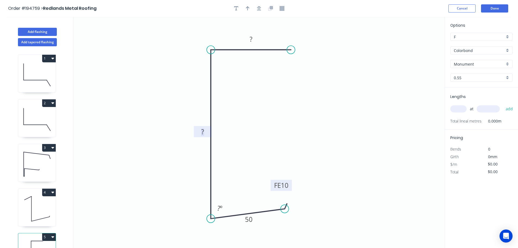
drag, startPoint x: 285, startPoint y: 213, endPoint x: 285, endPoint y: 209, distance: 4.1
click at [285, 209] on circle at bounding box center [285, 209] width 8 height 8
click at [220, 206] on tspan "º" at bounding box center [221, 207] width 2 height 9
drag, startPoint x: 284, startPoint y: 208, endPoint x: 283, endPoint y: 216, distance: 8.2
click at [283, 216] on circle at bounding box center [283, 218] width 8 height 8
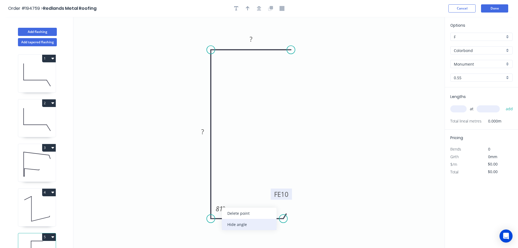
click at [234, 224] on div "Hide angle" at bounding box center [249, 224] width 55 height 11
click at [203, 130] on tspan "?" at bounding box center [202, 131] width 3 height 9
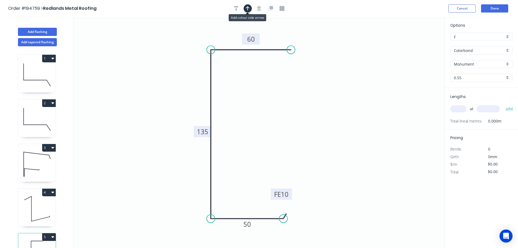
click at [249, 8] on icon "button" at bounding box center [248, 8] width 4 height 5
drag, startPoint x: 418, startPoint y: 42, endPoint x: 182, endPoint y: 67, distance: 237.1
click at [182, 67] on icon at bounding box center [182, 60] width 5 height 17
click at [459, 109] on input "text" at bounding box center [458, 108] width 16 height 7
click at [503, 104] on button "add" at bounding box center [509, 108] width 13 height 9
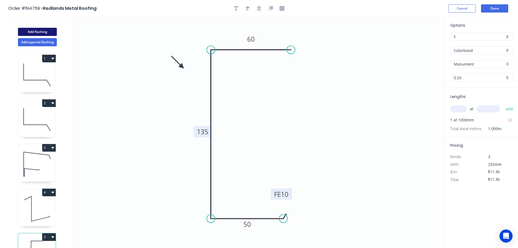
click at [34, 30] on button "Add flashing" at bounding box center [37, 32] width 39 height 8
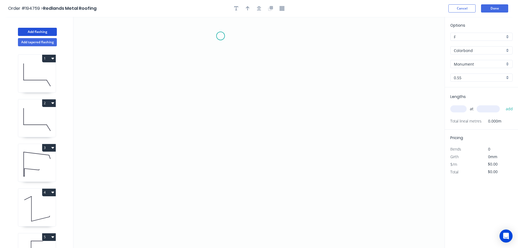
click at [220, 35] on icon "0" at bounding box center [258, 132] width 371 height 231
click at [217, 140] on icon "0" at bounding box center [258, 132] width 371 height 231
click at [327, 161] on icon "0 ?" at bounding box center [258, 132] width 371 height 231
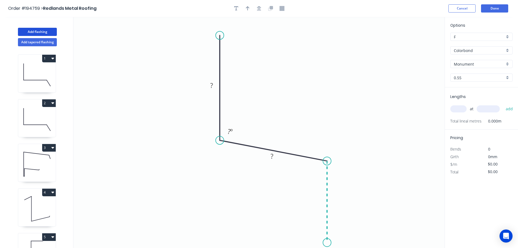
click at [328, 243] on icon "0 ? ? ? º" at bounding box center [258, 132] width 371 height 231
click at [328, 243] on circle at bounding box center [327, 242] width 8 height 8
click at [336, 199] on tspan "?" at bounding box center [335, 199] width 3 height 9
click at [259, 8] on icon "button" at bounding box center [259, 8] width 4 height 4
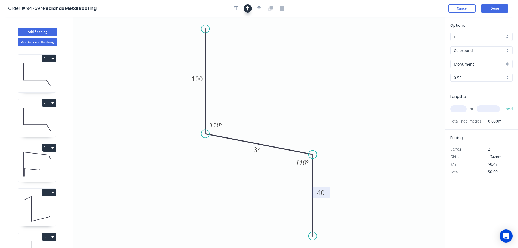
click at [248, 9] on icon "button" at bounding box center [248, 8] width 4 height 5
click at [418, 44] on icon at bounding box center [417, 37] width 5 height 17
drag, startPoint x: 418, startPoint y: 44, endPoint x: 302, endPoint y: 91, distance: 125.4
click at [302, 91] on icon at bounding box center [306, 87] width 16 height 16
click at [460, 108] on input "text" at bounding box center [458, 108] width 16 height 7
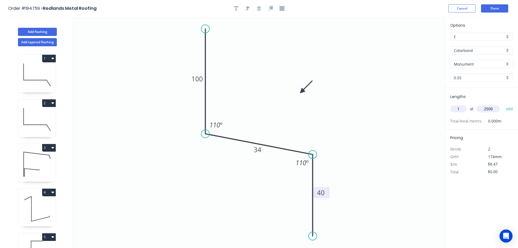
click at [503, 104] on button "add" at bounding box center [509, 108] width 13 height 9
click at [495, 8] on button "Done" at bounding box center [494, 8] width 27 height 8
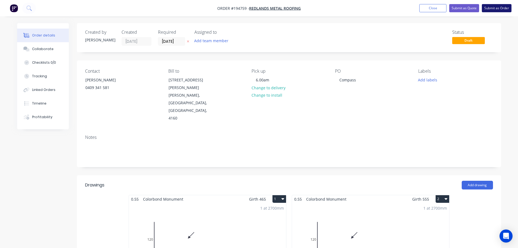
click at [493, 8] on button "Submit as Order" at bounding box center [497, 8] width 30 height 8
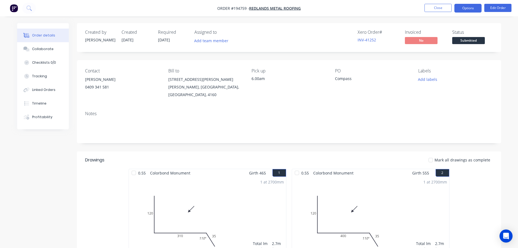
click at [471, 9] on button "Options" at bounding box center [468, 8] width 27 height 9
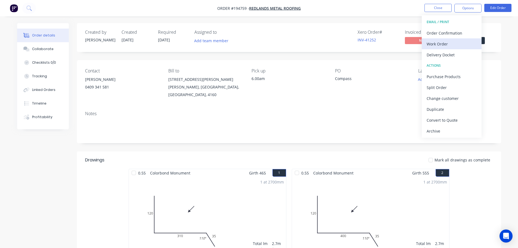
click at [429, 40] on div "Work Order" at bounding box center [452, 44] width 50 height 8
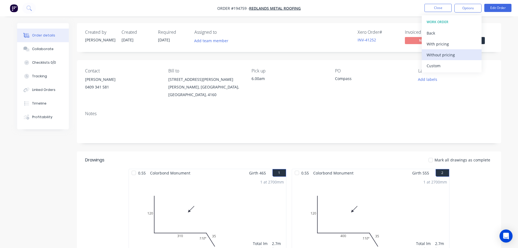
click at [438, 56] on div "Without pricing" at bounding box center [452, 55] width 50 height 8
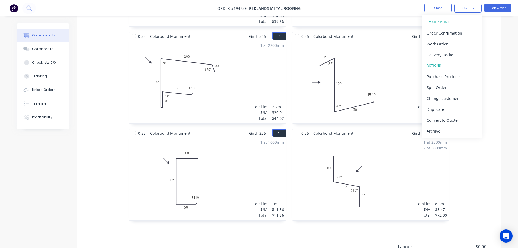
scroll to position [245, 0]
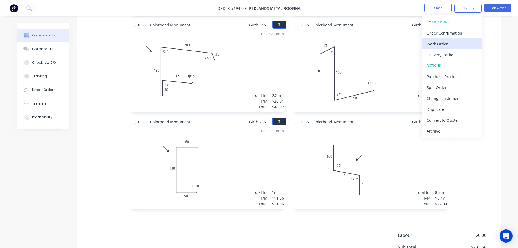
click at [435, 44] on div "Work Order" at bounding box center [452, 44] width 50 height 8
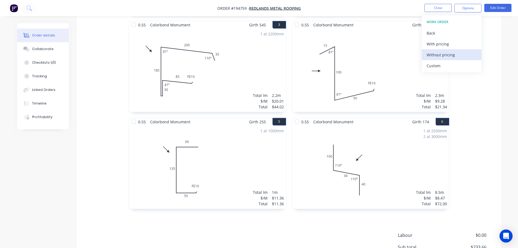
click at [436, 53] on div "Without pricing" at bounding box center [452, 55] width 50 height 8
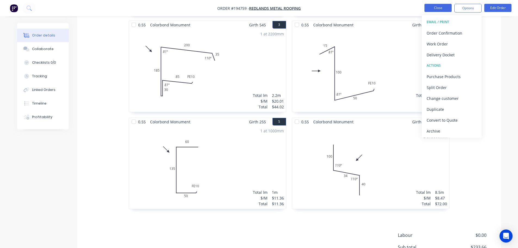
click at [437, 7] on button "Close" at bounding box center [438, 8] width 27 height 8
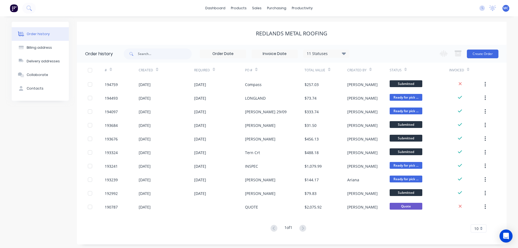
click at [505, 8] on span "MC" at bounding box center [506, 8] width 5 height 5
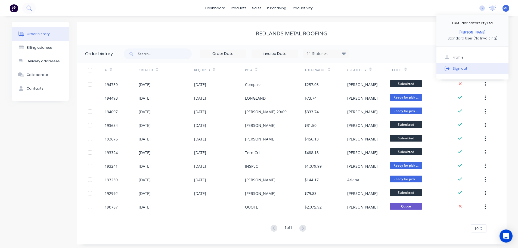
click at [464, 68] on div "Sign out" at bounding box center [460, 68] width 15 height 5
